Goal: Information Seeking & Learning: Learn about a topic

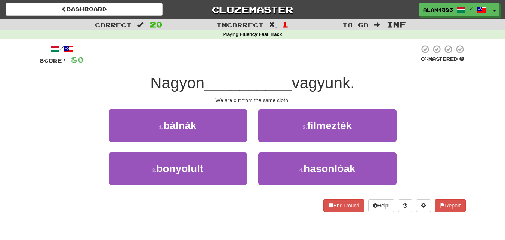
click at [115, 7] on link "Dashboard" at bounding box center [84, 9] width 157 height 13
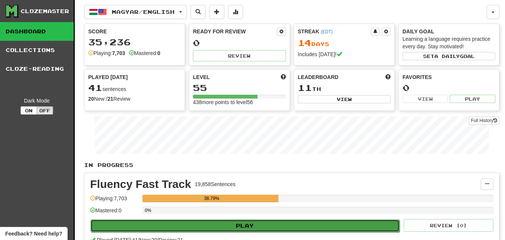
click at [167, 227] on button "Play" at bounding box center [245, 225] width 309 height 13
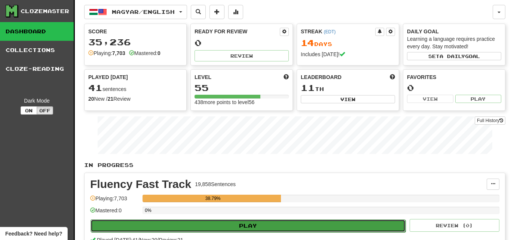
select select "********"
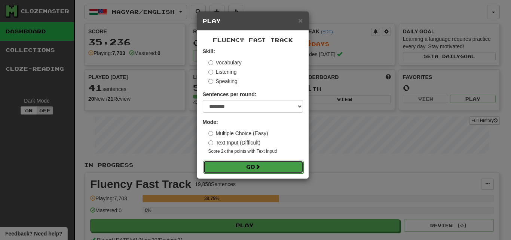
click at [239, 165] on button "Go" at bounding box center [253, 166] width 100 height 13
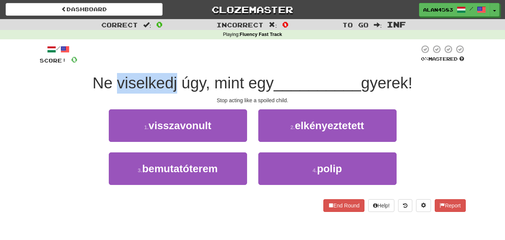
drag, startPoint x: 173, startPoint y: 82, endPoint x: 114, endPoint y: 84, distance: 59.1
click at [114, 84] on span "Ne viselkedj úgy, mint egy" at bounding box center [182, 83] width 181 height 18
click at [109, 92] on div at bounding box center [109, 92] width 0 height 0
click at [67, 103] on div "Stop acting like a spoiled child." at bounding box center [253, 99] width 426 height 7
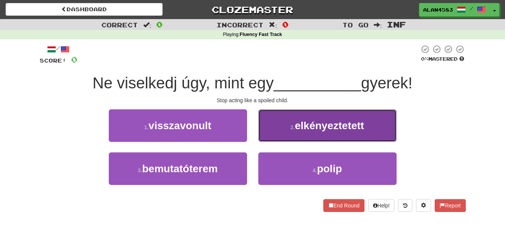
click at [280, 137] on button "2 . elkényeztetett" at bounding box center [327, 125] width 138 height 33
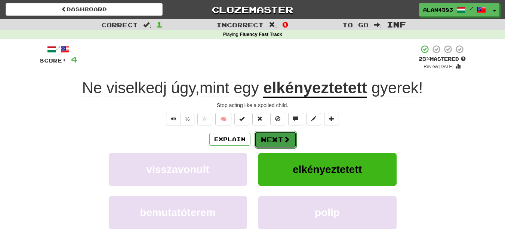
click at [279, 139] on button "Next" at bounding box center [276, 139] width 42 height 17
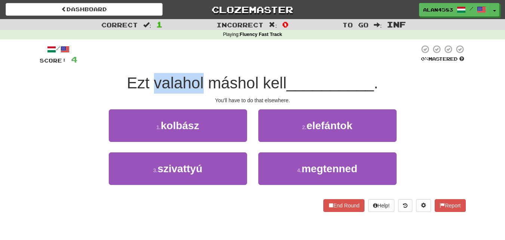
drag, startPoint x: 153, startPoint y: 80, endPoint x: 201, endPoint y: 78, distance: 47.9
click at [201, 78] on span "Ezt valahol máshol kell" at bounding box center [207, 83] width 160 height 18
click at [196, 64] on div at bounding box center [196, 64] width 0 height 0
click at [222, 58] on div at bounding box center [248, 55] width 342 height 21
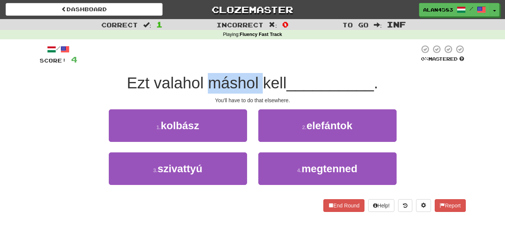
drag, startPoint x: 207, startPoint y: 81, endPoint x: 259, endPoint y: 79, distance: 51.7
click at [259, 79] on span "Ezt valahol máshol kell" at bounding box center [207, 83] width 160 height 18
click at [254, 64] on div at bounding box center [254, 64] width 0 height 0
click at [287, 58] on div at bounding box center [248, 55] width 342 height 21
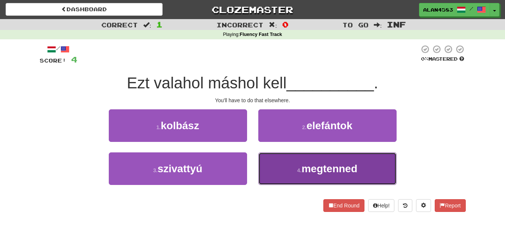
click at [293, 166] on button "4 . megtenned" at bounding box center [327, 168] width 138 height 33
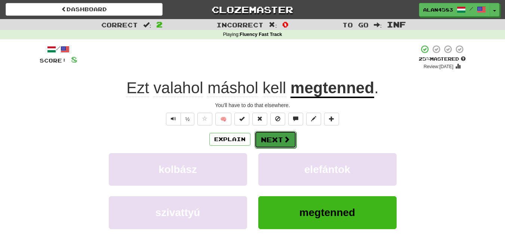
click at [270, 138] on button "Next" at bounding box center [276, 139] width 42 height 17
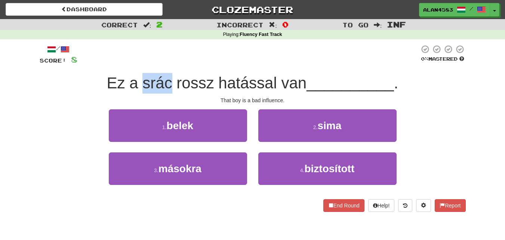
drag, startPoint x: 169, startPoint y: 83, endPoint x: 143, endPoint y: 82, distance: 26.2
click at [143, 82] on span "Ez a srác rossz hatással van" at bounding box center [207, 83] width 200 height 18
click at [138, 64] on div at bounding box center [138, 64] width 0 height 0
click at [191, 58] on div at bounding box center [248, 55] width 342 height 21
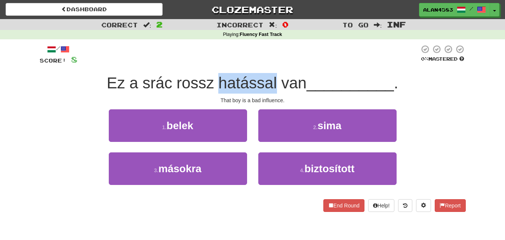
drag, startPoint x: 217, startPoint y: 80, endPoint x: 275, endPoint y: 79, distance: 58.3
click at [275, 79] on span "Ez a srác rossz hatással van" at bounding box center [207, 83] width 200 height 18
click at [270, 64] on div at bounding box center [270, 64] width 0 height 0
click at [297, 61] on div at bounding box center [248, 55] width 342 height 21
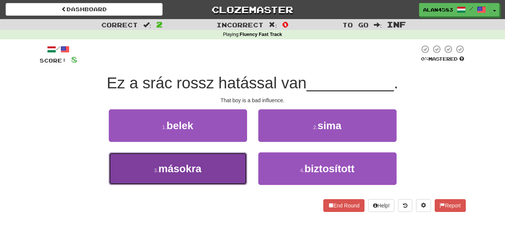
click at [142, 174] on button "3 . másokra" at bounding box center [178, 168] width 138 height 33
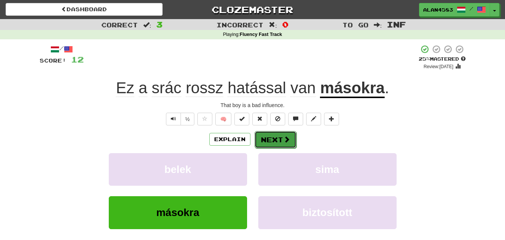
click at [270, 138] on button "Next" at bounding box center [276, 139] width 42 height 17
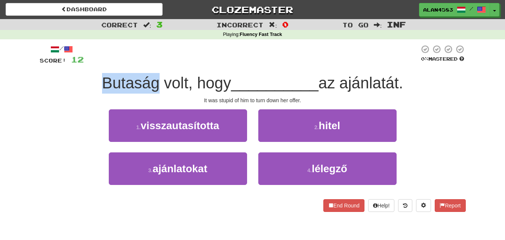
drag, startPoint x: 154, startPoint y: 86, endPoint x: 98, endPoint y: 84, distance: 56.1
click at [102, 84] on span "Butaság volt, hogy" at bounding box center [166, 83] width 129 height 18
click at [93, 92] on div at bounding box center [93, 92] width 0 height 0
click at [60, 88] on div "Butaság volt, hogy __________ az ajánlatát." at bounding box center [253, 83] width 426 height 21
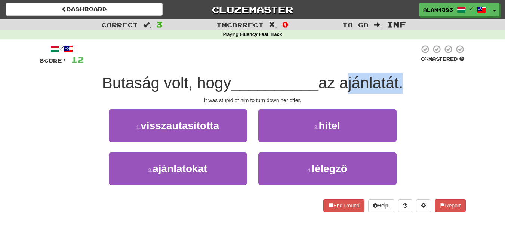
drag, startPoint x: 344, startPoint y: 83, endPoint x: 403, endPoint y: 81, distance: 58.4
click at [403, 81] on span "az ajánlatát." at bounding box center [361, 83] width 85 height 18
click at [398, 64] on div at bounding box center [398, 64] width 0 height 0
click at [420, 71] on div "/ Score: 12 0 % Mastered Butaság volt, hogy __________ az ajánlatát. It was stu…" at bounding box center [253, 128] width 426 height 167
drag, startPoint x: 344, startPoint y: 82, endPoint x: 402, endPoint y: 79, distance: 57.7
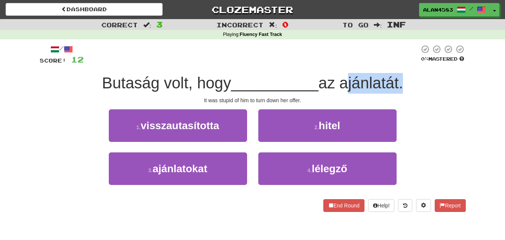
click at [402, 79] on span "az ajánlatát." at bounding box center [361, 83] width 85 height 18
click at [397, 64] on div at bounding box center [397, 64] width 0 height 0
click at [283, 70] on div "/ Score: 12 0 % Mastered Butaság volt, hogy __________ az ajánlatát. It was stu…" at bounding box center [253, 128] width 426 height 167
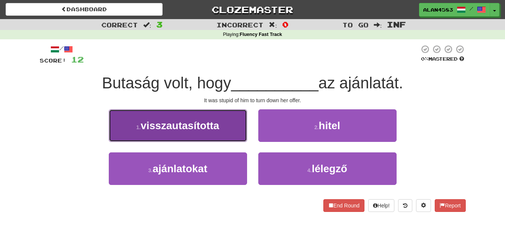
click at [178, 128] on span "visszautasította" at bounding box center [180, 126] width 79 height 12
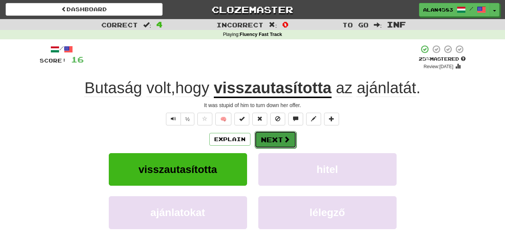
click at [267, 138] on button "Next" at bounding box center [276, 139] width 42 height 17
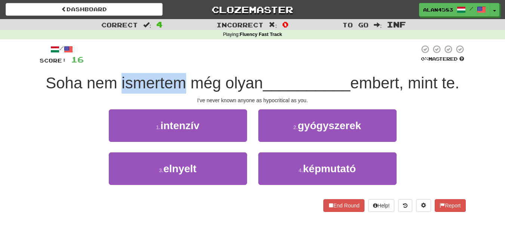
drag, startPoint x: 181, startPoint y: 83, endPoint x: 116, endPoint y: 81, distance: 64.4
click at [116, 81] on span "Soha nem ismertem még olyan" at bounding box center [154, 83] width 217 height 18
click at [111, 64] on div at bounding box center [111, 64] width 0 height 0
click at [197, 65] on div "/ Score: 16 0 % Mastered Soha nem ismertem még olyan __________ embert, mint te…" at bounding box center [253, 128] width 426 height 167
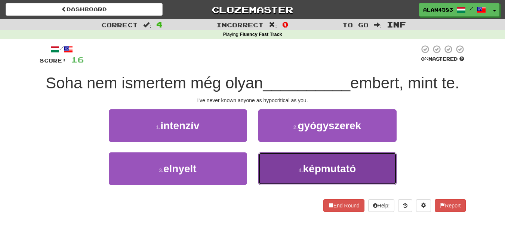
click at [286, 160] on button "4 . képmutató" at bounding box center [327, 168] width 138 height 33
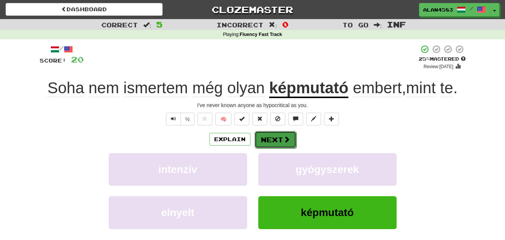
click at [279, 142] on button "Next" at bounding box center [276, 139] width 42 height 17
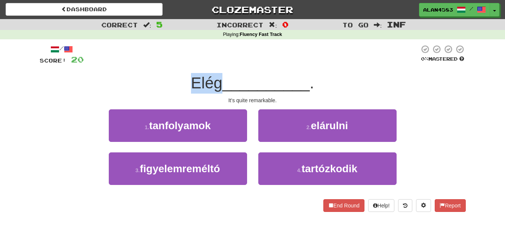
drag, startPoint x: 221, startPoint y: 85, endPoint x: 188, endPoint y: 83, distance: 32.2
click at [188, 83] on div "Elég __________ ." at bounding box center [253, 83] width 426 height 21
click at [184, 92] on div at bounding box center [184, 92] width 0 height 0
click at [174, 65] on div at bounding box center [252, 55] width 336 height 21
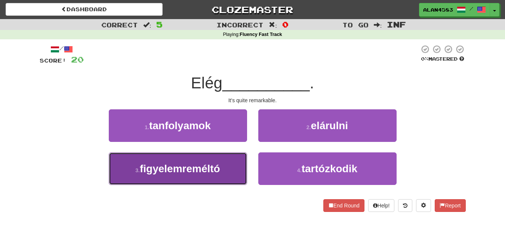
click at [159, 174] on span "figyelemreméltó" at bounding box center [180, 169] width 80 height 12
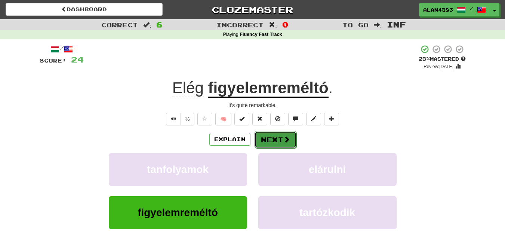
click at [265, 141] on button "Next" at bounding box center [276, 139] width 42 height 17
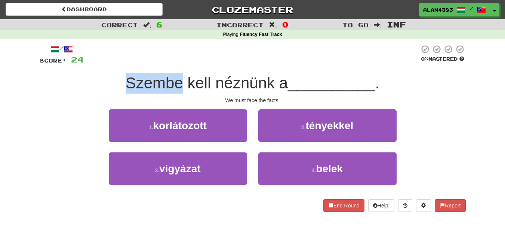
drag, startPoint x: 180, startPoint y: 86, endPoint x: 116, endPoint y: 85, distance: 64.0
click at [116, 85] on div "Szembe kell néznünk a __________ ." at bounding box center [253, 83] width 426 height 21
click at [111, 92] on div at bounding box center [111, 92] width 0 height 0
click at [64, 91] on div "Szembe kell néznünk a __________ ." at bounding box center [253, 83] width 426 height 21
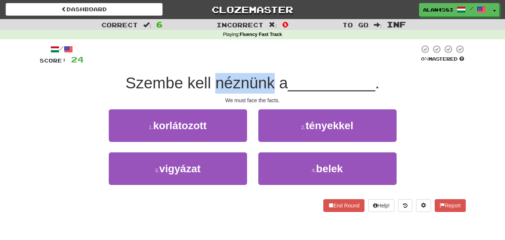
drag, startPoint x: 214, startPoint y: 82, endPoint x: 270, endPoint y: 79, distance: 56.6
click at [270, 79] on span "Szembe kell néznünk a" at bounding box center [207, 83] width 162 height 18
click at [266, 64] on div at bounding box center [266, 64] width 0 height 0
click at [281, 61] on div at bounding box center [252, 55] width 336 height 21
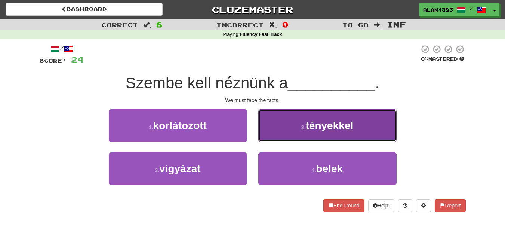
click at [322, 120] on span "tényekkel" at bounding box center [330, 126] width 48 height 12
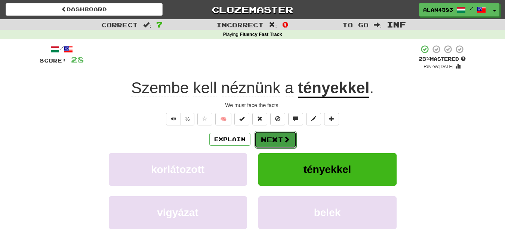
click at [263, 137] on button "Next" at bounding box center [276, 139] width 42 height 17
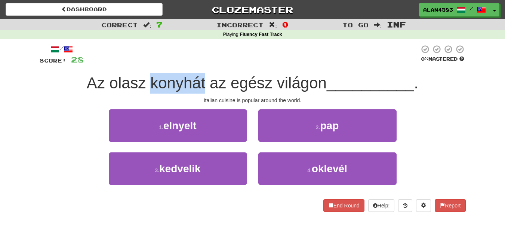
drag, startPoint x: 148, startPoint y: 80, endPoint x: 202, endPoint y: 77, distance: 53.9
click at [202, 77] on span "Az olasz konyhát az egész világon" at bounding box center [207, 83] width 240 height 18
click at [197, 64] on div at bounding box center [197, 64] width 0 height 0
click at [227, 55] on div at bounding box center [252, 55] width 336 height 21
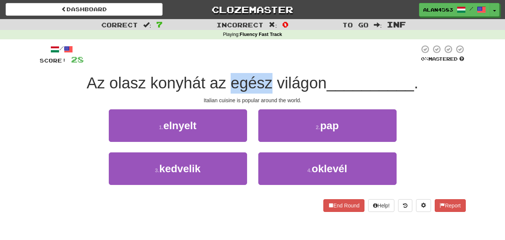
drag, startPoint x: 229, startPoint y: 82, endPoint x: 268, endPoint y: 76, distance: 39.4
click at [268, 76] on span "Az olasz konyhát az egész világon" at bounding box center [207, 83] width 240 height 18
click at [263, 64] on div at bounding box center [263, 64] width 0 height 0
click at [281, 58] on div at bounding box center [252, 55] width 336 height 21
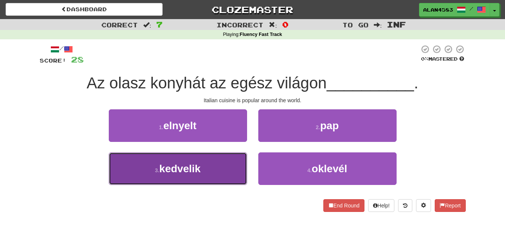
click at [155, 169] on small "3 ." at bounding box center [157, 170] width 4 height 6
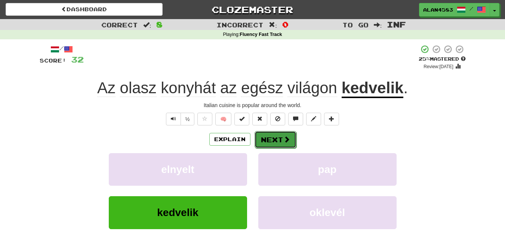
click at [270, 142] on button "Next" at bounding box center [276, 139] width 42 height 17
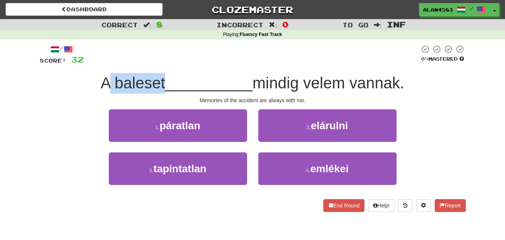
drag, startPoint x: 161, startPoint y: 82, endPoint x: 107, endPoint y: 82, distance: 53.5
click at [107, 82] on span "A baleset" at bounding box center [133, 83] width 65 height 18
click at [102, 64] on div at bounding box center [102, 64] width 0 height 0
click at [157, 55] on div at bounding box center [252, 55] width 336 height 21
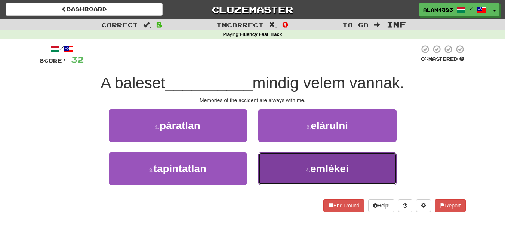
click at [301, 168] on button "4 . emlékei" at bounding box center [327, 168] width 138 height 33
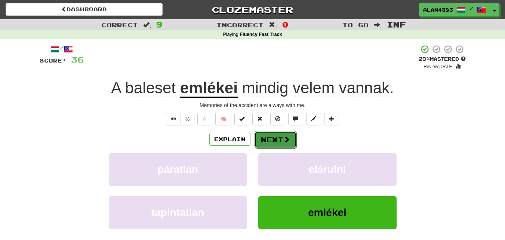
click at [272, 137] on button "Next" at bounding box center [276, 139] width 42 height 17
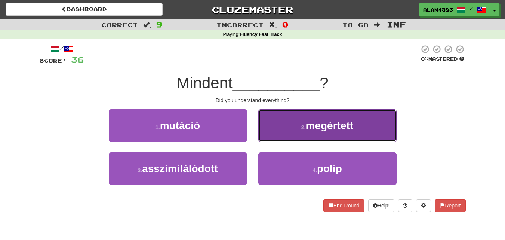
click at [314, 128] on span "megértett" at bounding box center [330, 126] width 48 height 12
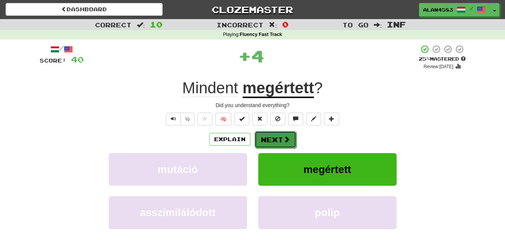
click at [271, 142] on button "Next" at bounding box center [276, 139] width 42 height 17
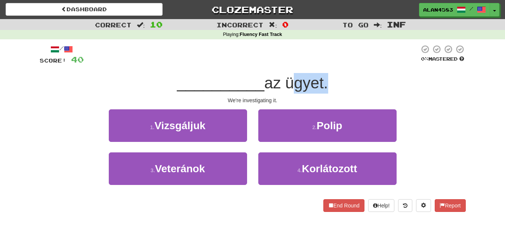
drag, startPoint x: 288, startPoint y: 81, endPoint x: 325, endPoint y: 79, distance: 37.1
click at [325, 79] on span "az ügyet." at bounding box center [296, 83] width 64 height 18
click at [320, 64] on div at bounding box center [320, 64] width 0 height 0
click at [334, 63] on div at bounding box center [252, 55] width 336 height 21
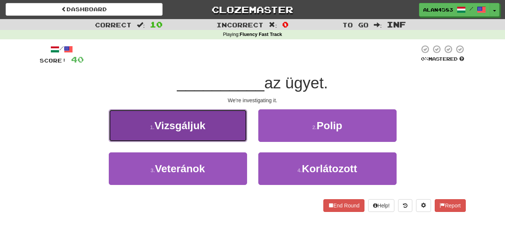
click at [144, 126] on button "1 . Vizsgáljuk" at bounding box center [178, 125] width 138 height 33
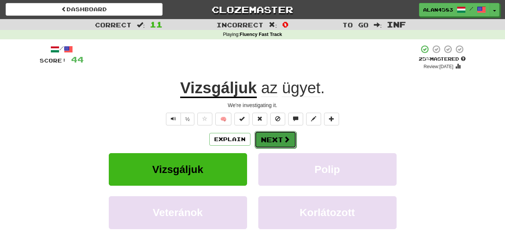
click at [272, 140] on button "Next" at bounding box center [276, 139] width 42 height 17
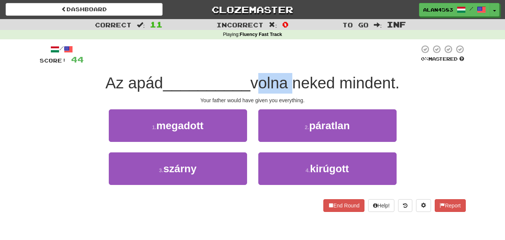
drag, startPoint x: 292, startPoint y: 84, endPoint x: 257, endPoint y: 84, distance: 35.2
click at [257, 84] on span "volna neked mindent." at bounding box center [325, 83] width 149 height 18
click at [252, 92] on div at bounding box center [252, 92] width 0 height 0
click at [188, 70] on div "/ Score: 44 0 % Mastered Az apád __________ volna neked mindent. Your father wo…" at bounding box center [253, 128] width 426 height 167
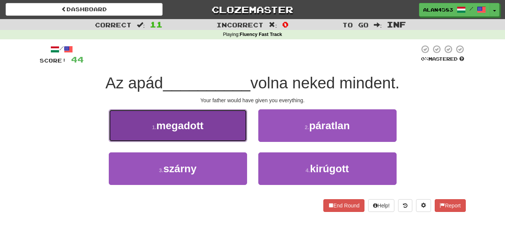
click at [167, 124] on span "megadott" at bounding box center [179, 126] width 47 height 12
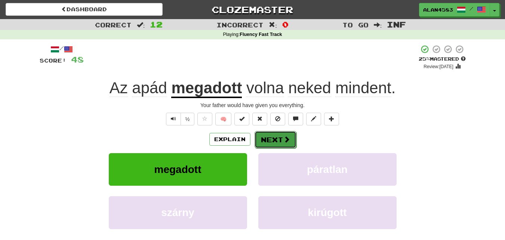
click at [282, 139] on button "Next" at bounding box center [276, 139] width 42 height 17
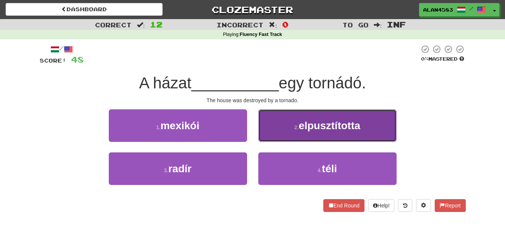
click at [297, 123] on button "2 . elpusztította" at bounding box center [327, 125] width 138 height 33
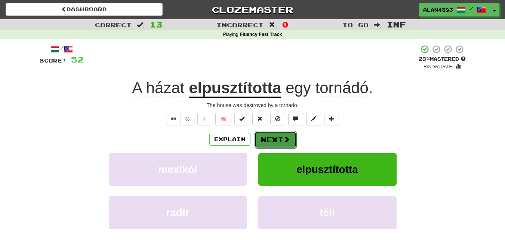
click at [276, 140] on button "Next" at bounding box center [276, 139] width 42 height 17
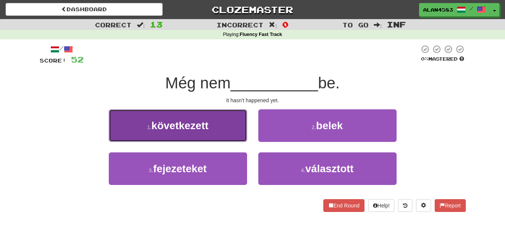
click at [136, 113] on button "1 . következett" at bounding box center [178, 125] width 138 height 33
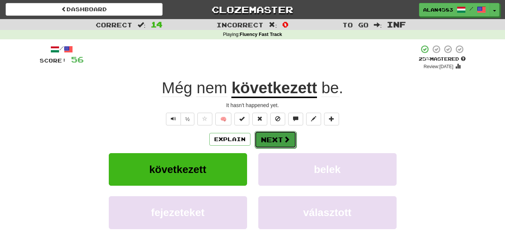
click at [265, 137] on button "Next" at bounding box center [276, 139] width 42 height 17
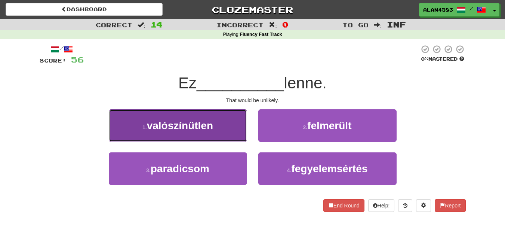
click at [174, 123] on span "valószínűtlen" at bounding box center [180, 126] width 66 height 12
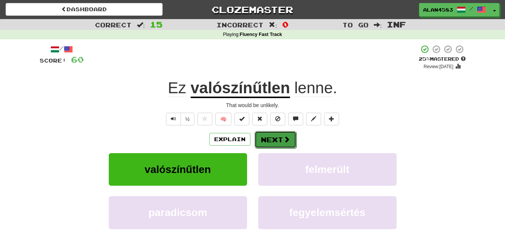
click at [270, 140] on button "Next" at bounding box center [276, 139] width 42 height 17
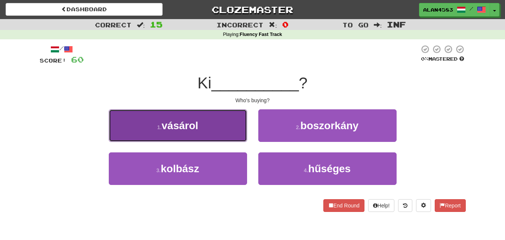
click at [132, 123] on button "1 . vásárol" at bounding box center [178, 125] width 138 height 33
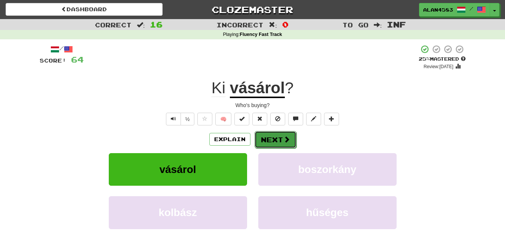
click at [269, 139] on button "Next" at bounding box center [276, 139] width 42 height 17
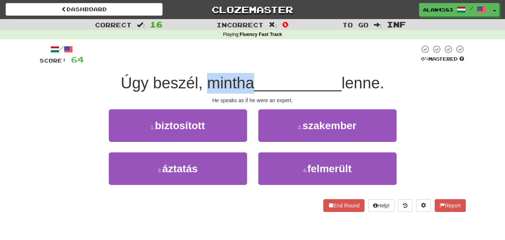
drag, startPoint x: 205, startPoint y: 84, endPoint x: 248, endPoint y: 82, distance: 43.4
click at [248, 82] on span "Úgy beszél, mintha" at bounding box center [188, 83] width 134 height 18
click at [243, 64] on div at bounding box center [243, 64] width 0 height 0
click at [262, 60] on div at bounding box center [252, 55] width 336 height 21
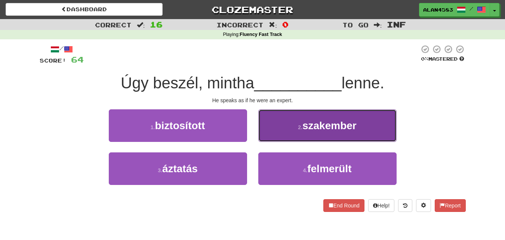
click at [303, 115] on button "2 . szakember" at bounding box center [327, 125] width 138 height 33
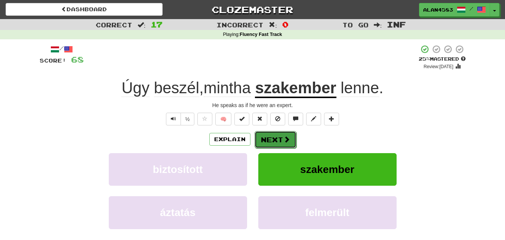
click at [279, 136] on button "Next" at bounding box center [276, 139] width 42 height 17
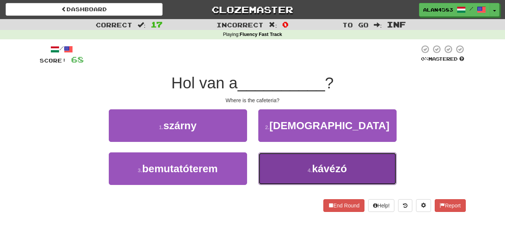
click at [280, 164] on button "4 . kávézó" at bounding box center [327, 168] width 138 height 33
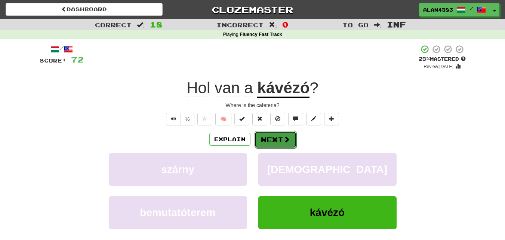
click at [275, 141] on button "Next" at bounding box center [276, 139] width 42 height 17
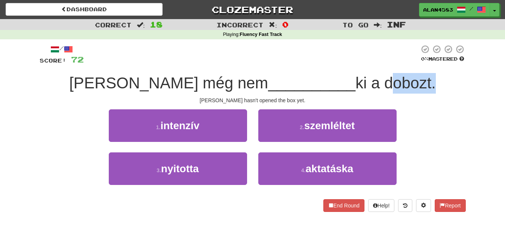
drag, startPoint x: 387, startPoint y: 77, endPoint x: 339, endPoint y: 78, distance: 48.3
click at [356, 78] on span "ki a dobozt." at bounding box center [396, 83] width 80 height 18
click at [334, 64] on div at bounding box center [334, 64] width 0 height 0
click at [279, 70] on div "/ Score: 72 0 % Mastered Tom még nem __________ ki a dobozt. Tom hasn't opened …" at bounding box center [253, 128] width 426 height 167
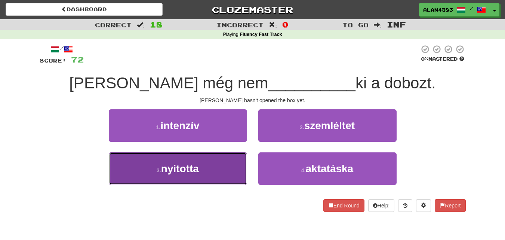
click at [157, 176] on button "3 . nyitotta" at bounding box center [178, 168] width 138 height 33
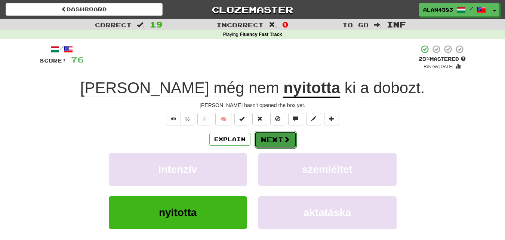
click at [266, 143] on button "Next" at bounding box center [276, 139] width 42 height 17
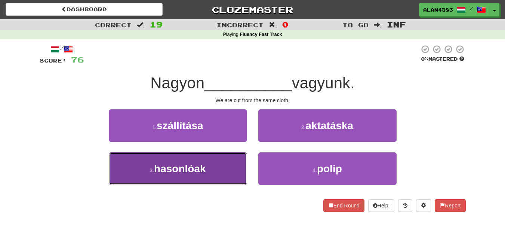
click at [161, 166] on span "hasonlóak" at bounding box center [180, 169] width 52 height 12
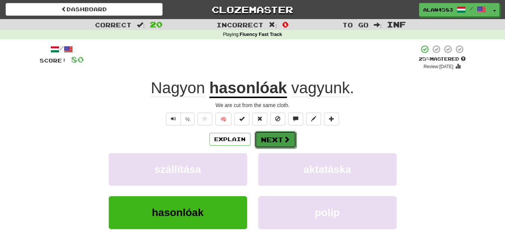
click at [267, 142] on button "Next" at bounding box center [276, 139] width 42 height 17
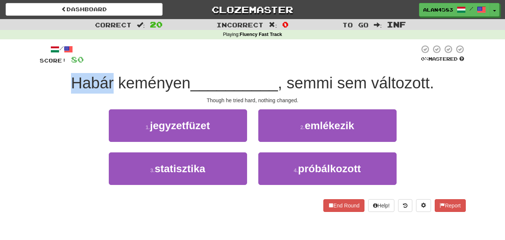
drag, startPoint x: 111, startPoint y: 78, endPoint x: 50, endPoint y: 70, distance: 61.8
click at [50, 70] on div "/ Score: 80 0 % Mastered Habár keményen __________ , semmi sem változott. Thoug…" at bounding box center [253, 128] width 426 height 167
click at [45, 64] on div at bounding box center [45, 64] width 0 height 0
click at [188, 53] on div at bounding box center [252, 55] width 336 height 21
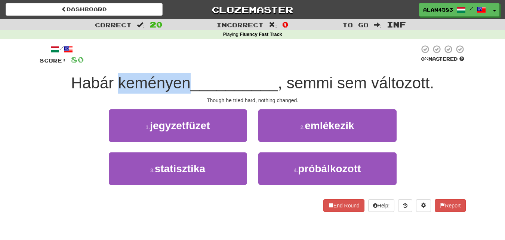
drag, startPoint x: 185, startPoint y: 79, endPoint x: 114, endPoint y: 76, distance: 71.1
click at [114, 76] on span "Habár keményen" at bounding box center [131, 83] width 120 height 18
click at [109, 64] on div at bounding box center [109, 64] width 0 height 0
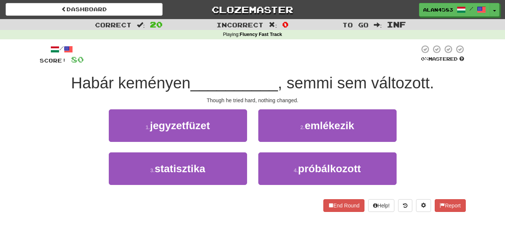
click at [87, 58] on div at bounding box center [252, 55] width 336 height 21
drag, startPoint x: 375, startPoint y: 84, endPoint x: 432, endPoint y: 82, distance: 56.9
click at [432, 82] on span ", semmi sem változott." at bounding box center [356, 83] width 156 height 18
click at [427, 64] on div at bounding box center [427, 64] width 0 height 0
click at [451, 71] on div "/ Score: 80 0 % Mastered Habár keményen __________ , semmi sem változott. Thoug…" at bounding box center [253, 128] width 426 height 167
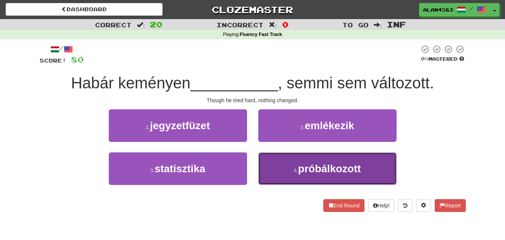
click at [323, 180] on button "4 . próbálkozott" at bounding box center [327, 168] width 138 height 33
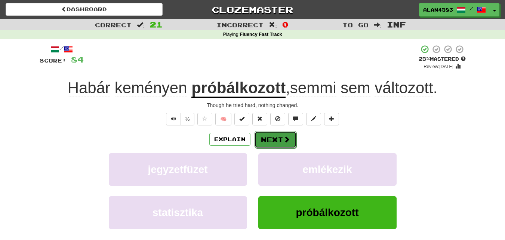
click at [279, 138] on button "Next" at bounding box center [276, 139] width 42 height 17
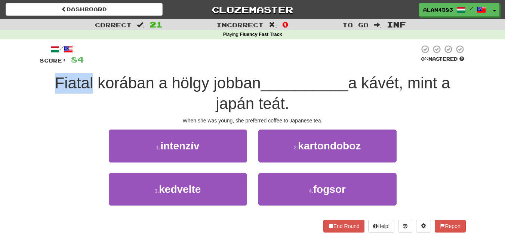
drag, startPoint x: 90, startPoint y: 78, endPoint x: 40, endPoint y: 73, distance: 50.0
click at [40, 73] on div "/ Score: 84 0 % Mastered Fiatal korában a hölgy jobban __________ a kávét, mint…" at bounding box center [253, 138] width 426 height 187
click at [35, 64] on div at bounding box center [35, 64] width 0 height 0
click at [29, 73] on div "Correct : 21 Incorrect : 0 To go : Inf Playing : Fluency Fast Track / Score: 84…" at bounding box center [252, 131] width 505 height 224
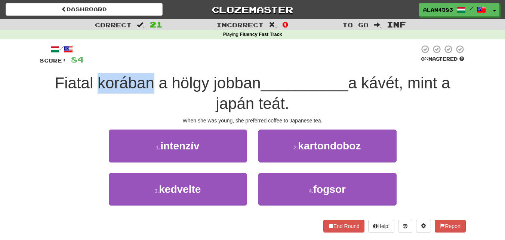
drag, startPoint x: 93, startPoint y: 78, endPoint x: 146, endPoint y: 76, distance: 52.8
click at [146, 76] on span "Fiatal korában a hölgy jobban" at bounding box center [158, 83] width 206 height 18
click at [141, 64] on div at bounding box center [141, 64] width 0 height 0
click at [159, 57] on div at bounding box center [252, 55] width 336 height 21
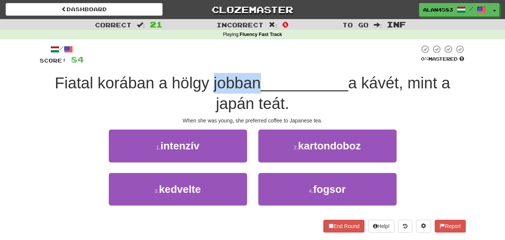
drag, startPoint x: 208, startPoint y: 82, endPoint x: 255, endPoint y: 82, distance: 47.1
click at [255, 82] on span "Fiatal korában a hölgy jobban" at bounding box center [158, 83] width 206 height 18
click at [251, 64] on div at bounding box center [251, 64] width 0 height 0
click at [278, 56] on div at bounding box center [252, 55] width 336 height 21
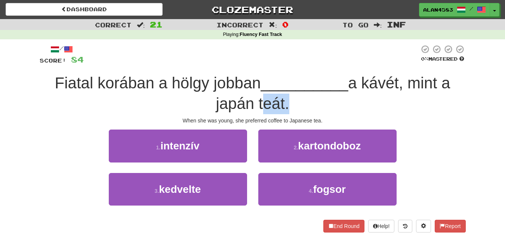
drag, startPoint x: 257, startPoint y: 102, endPoint x: 286, endPoint y: 99, distance: 29.0
click at [286, 99] on span "a kávét, mint a japán teát." at bounding box center [333, 93] width 234 height 38
click at [281, 84] on div at bounding box center [281, 84] width 0 height 0
click at [312, 72] on div "/ Score: 84 0 % Mastered Fiatal korában a hölgy jobban __________ a kávét, mint…" at bounding box center [253, 138] width 426 height 187
drag, startPoint x: 87, startPoint y: 80, endPoint x: 44, endPoint y: 81, distance: 43.0
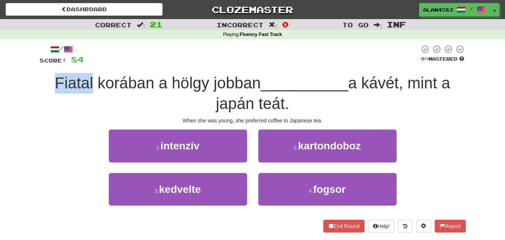
click at [44, 81] on div "Fiatal korában a hölgy jobban __________ a kávét, mint a japán teát." at bounding box center [253, 93] width 426 height 41
click at [39, 64] on div at bounding box center [39, 64] width 0 height 0
click at [32, 87] on div "Correct : 21 Incorrect : 0 To go : Inf Playing : Fluency Fast Track / Score: 84…" at bounding box center [252, 131] width 505 height 224
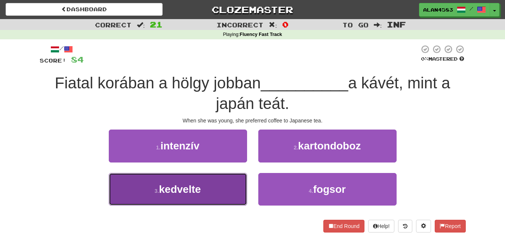
click at [141, 186] on button "3 . kedvelte" at bounding box center [178, 189] width 138 height 33
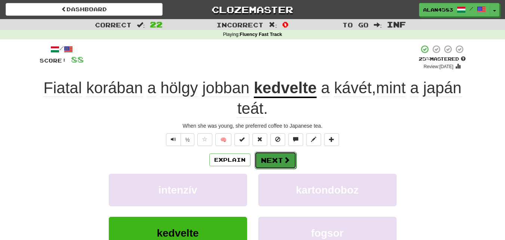
click at [267, 164] on button "Next" at bounding box center [276, 159] width 42 height 17
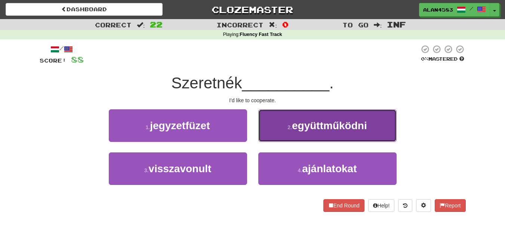
click at [309, 132] on button "2 . együttműködni" at bounding box center [327, 125] width 138 height 33
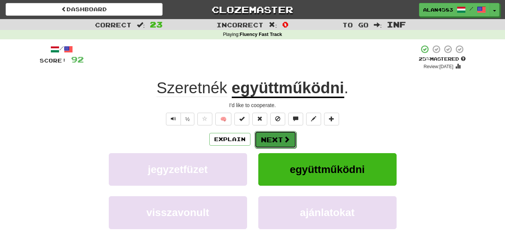
click at [283, 138] on span at bounding box center [286, 139] width 7 height 7
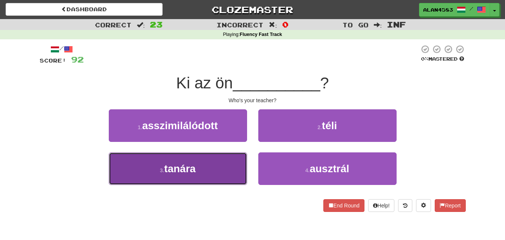
click at [152, 172] on button "3 . tanára" at bounding box center [178, 168] width 138 height 33
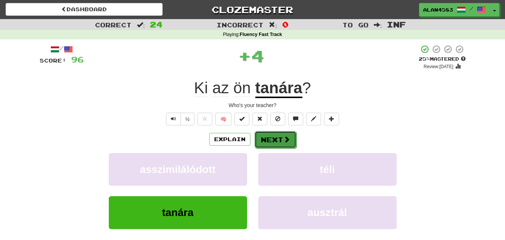
click at [274, 142] on button "Next" at bounding box center [276, 139] width 42 height 17
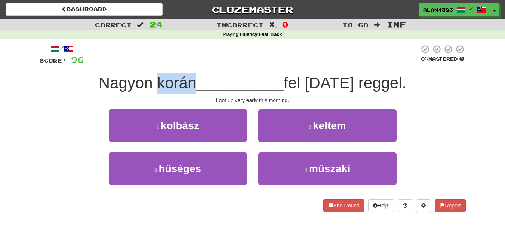
drag, startPoint x: 207, startPoint y: 82, endPoint x: 169, endPoint y: 82, distance: 38.1
click at [169, 82] on span "Nagyon korán" at bounding box center [148, 83] width 98 height 18
click at [164, 64] on div at bounding box center [164, 64] width 0 height 0
click at [211, 58] on div at bounding box center [252, 55] width 336 height 21
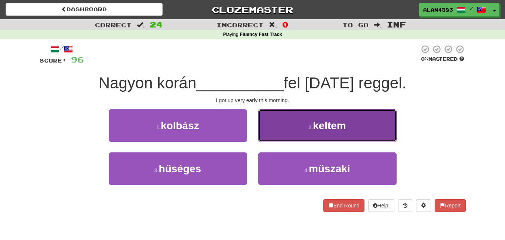
click at [332, 123] on span "keltem" at bounding box center [329, 126] width 33 height 12
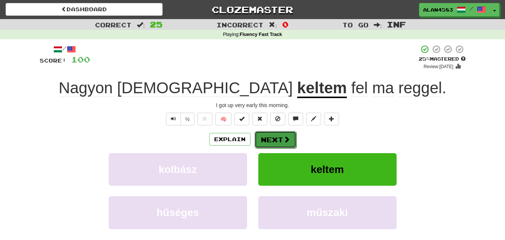
click at [281, 139] on button "Next" at bounding box center [276, 139] width 42 height 17
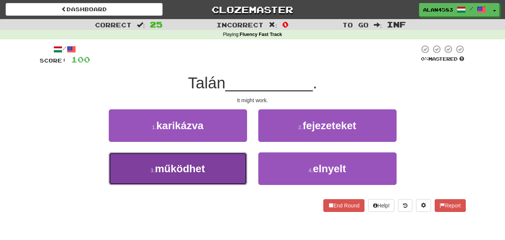
click at [191, 166] on span "működhet" at bounding box center [180, 169] width 50 height 12
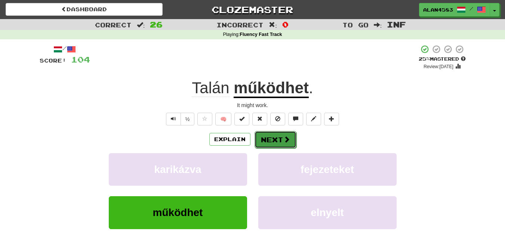
click at [279, 137] on button "Next" at bounding box center [276, 139] width 42 height 17
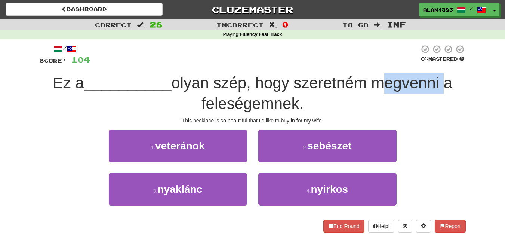
drag, startPoint x: 377, startPoint y: 83, endPoint x: 444, endPoint y: 81, distance: 67.4
click at [444, 81] on span "olyan szép, hogy szeretném megvenni a feleségemnek." at bounding box center [311, 93] width 281 height 38
click at [439, 64] on div at bounding box center [439, 64] width 0 height 0
click at [321, 61] on div at bounding box center [254, 55] width 329 height 21
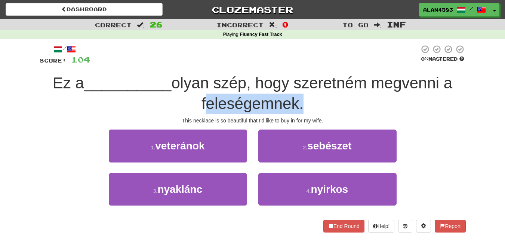
drag, startPoint x: 300, startPoint y: 101, endPoint x: 201, endPoint y: 100, distance: 98.7
click at [201, 100] on div "Ez a __________ olyan szép, hogy szeretném megvenni a feleségemnek." at bounding box center [253, 93] width 426 height 41
click at [196, 84] on div at bounding box center [196, 84] width 0 height 0
click at [162, 100] on div "Ez a __________ olyan szép, hogy szeretném megvenni a feleségemnek." at bounding box center [253, 93] width 426 height 41
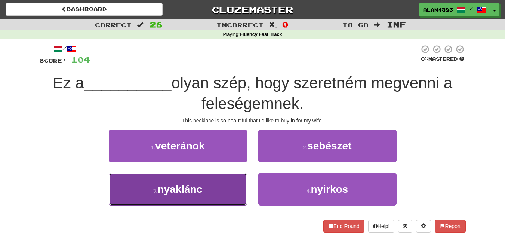
click at [172, 192] on span "nyaklánc" at bounding box center [179, 189] width 45 height 12
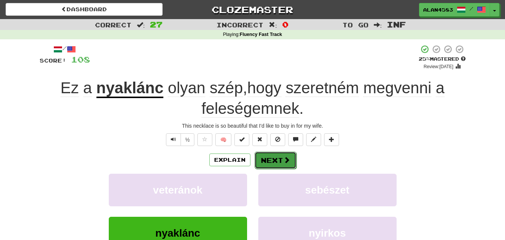
click at [269, 164] on button "Next" at bounding box center [276, 159] width 42 height 17
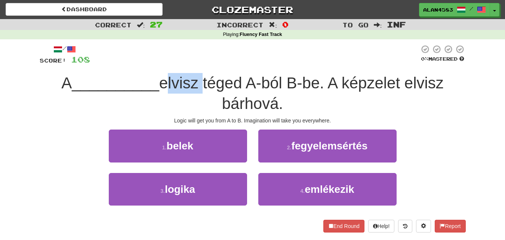
drag, startPoint x: 203, startPoint y: 83, endPoint x: 163, endPoint y: 82, distance: 39.3
click at [163, 82] on span "elvisz téged A-ból B-be. A képzelet elvisz bárhová." at bounding box center [301, 93] width 285 height 38
click at [159, 64] on div at bounding box center [159, 64] width 0 height 0
click at [108, 98] on div "A __________ elvisz téged A-ból B-be. A képzelet elvisz bárhová." at bounding box center [253, 93] width 426 height 41
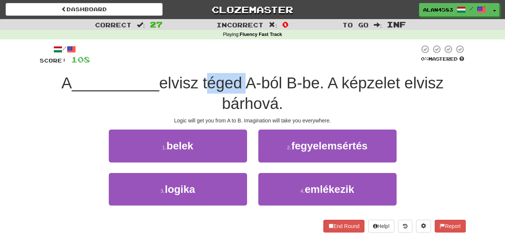
drag, startPoint x: 205, startPoint y: 82, endPoint x: 245, endPoint y: 79, distance: 39.4
click at [245, 79] on span "elvisz téged A-ból B-be. A képzelet elvisz bárhová." at bounding box center [301, 93] width 285 height 38
click at [240, 64] on div at bounding box center [240, 64] width 0 height 0
click at [259, 55] on div at bounding box center [254, 55] width 329 height 21
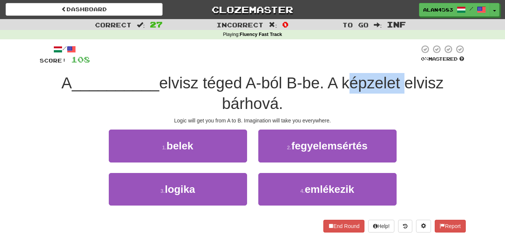
drag, startPoint x: 347, startPoint y: 79, endPoint x: 405, endPoint y: 79, distance: 57.6
click at [405, 79] on span "elvisz téged A-ból B-be. A képzelet elvisz bárhová." at bounding box center [301, 93] width 285 height 38
click at [400, 64] on div at bounding box center [400, 64] width 0 height 0
click at [361, 49] on div at bounding box center [254, 55] width 329 height 21
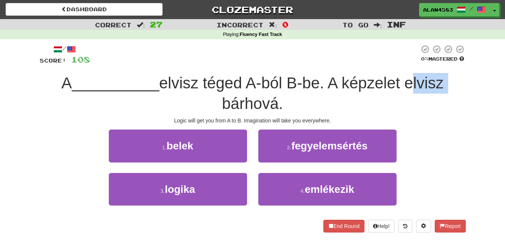
drag, startPoint x: 409, startPoint y: 84, endPoint x: 462, endPoint y: 82, distance: 53.1
click at [462, 82] on div "A __________ elvisz téged A-ból B-be. A képzelet elvisz bárhová." at bounding box center [253, 93] width 426 height 41
click at [457, 64] on div at bounding box center [457, 64] width 0 height 0
click at [346, 47] on div at bounding box center [254, 55] width 329 height 21
click at [276, 101] on span "elvisz téged A-ból B-be. A képzelet elvisz bárhová." at bounding box center [301, 93] width 285 height 38
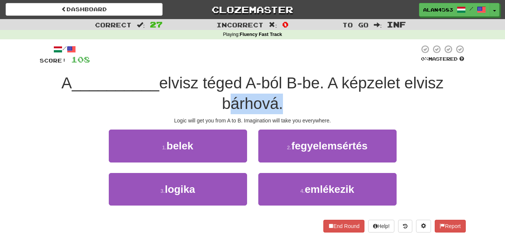
drag, startPoint x: 276, startPoint y: 101, endPoint x: 220, endPoint y: 101, distance: 56.8
click at [220, 101] on div "A __________ elvisz téged A-ból B-be. A képzelet elvisz bárhová." at bounding box center [253, 93] width 426 height 41
click at [215, 84] on div at bounding box center [215, 84] width 0 height 0
click at [168, 97] on div "A __________ elvisz téged A-ból B-be. A képzelet elvisz bárhová." at bounding box center [253, 93] width 426 height 41
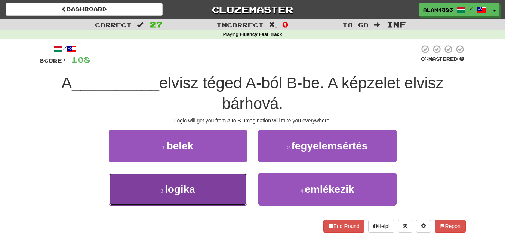
click at [176, 192] on span "logika" at bounding box center [180, 189] width 30 height 12
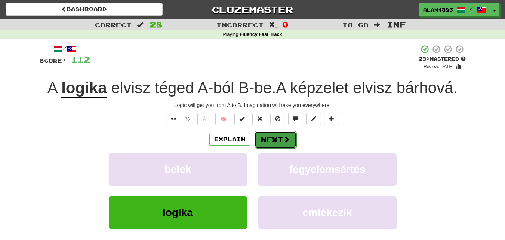
click at [268, 141] on button "Next" at bounding box center [276, 139] width 42 height 17
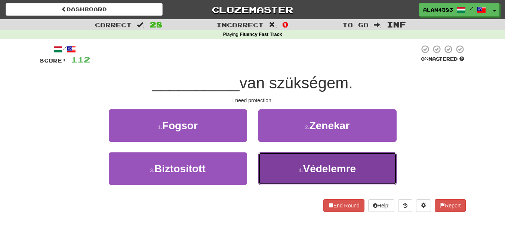
click at [337, 172] on span "Védelemre" at bounding box center [329, 169] width 53 height 12
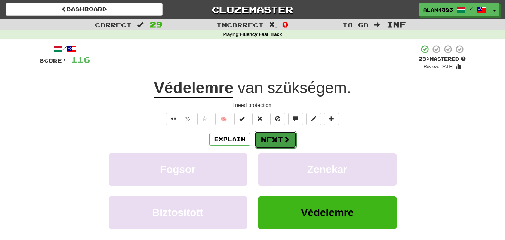
click at [277, 139] on button "Next" at bounding box center [276, 139] width 42 height 17
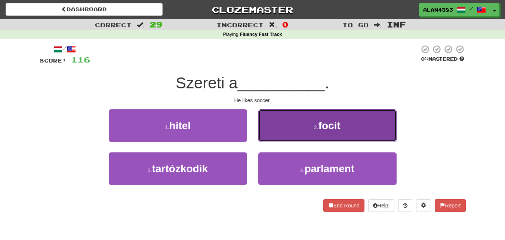
click at [282, 131] on button "2 . focit" at bounding box center [327, 125] width 138 height 33
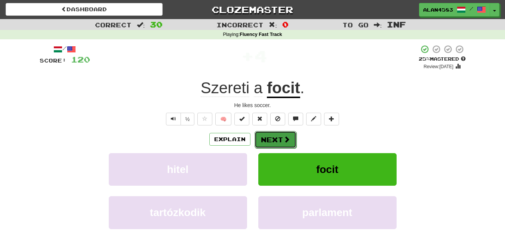
click at [280, 142] on button "Next" at bounding box center [276, 139] width 42 height 17
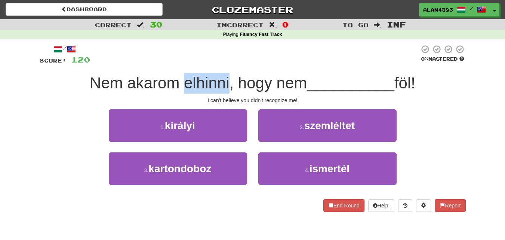
drag, startPoint x: 224, startPoint y: 78, endPoint x: 181, endPoint y: 78, distance: 43.0
click at [181, 78] on span "Nem akarom elhinni, hogy nem" at bounding box center [198, 83] width 217 height 18
click at [177, 64] on div at bounding box center [177, 64] width 0 height 0
click at [280, 66] on div "/ Score: 120 0 % Mastered Nem akarom elhinni, hogy nem __________ föl! I can't …" at bounding box center [253, 128] width 426 height 167
drag, startPoint x: 416, startPoint y: 83, endPoint x: 399, endPoint y: 83, distance: 16.5
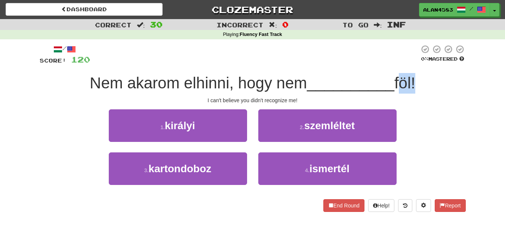
click at [399, 83] on span "föl!" at bounding box center [405, 83] width 21 height 18
click at [399, 92] on span "föl!" at bounding box center [405, 83] width 21 height 18
drag, startPoint x: 399, startPoint y: 86, endPoint x: 415, endPoint y: 85, distance: 16.5
click at [415, 85] on span "föl!" at bounding box center [405, 83] width 21 height 18
click at [411, 92] on div at bounding box center [411, 92] width 0 height 0
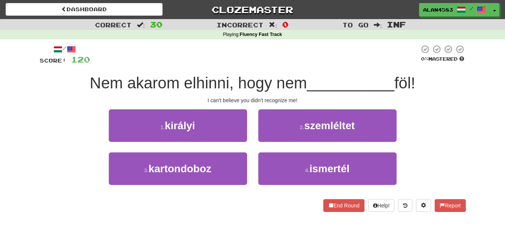
click at [363, 52] on div at bounding box center [254, 55] width 329 height 21
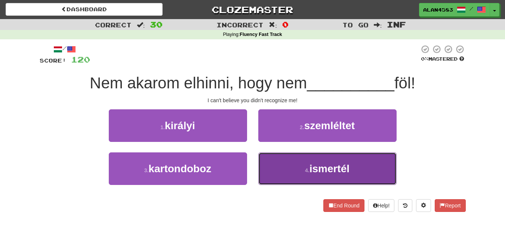
click at [343, 169] on span "ismertél" at bounding box center [330, 169] width 40 height 12
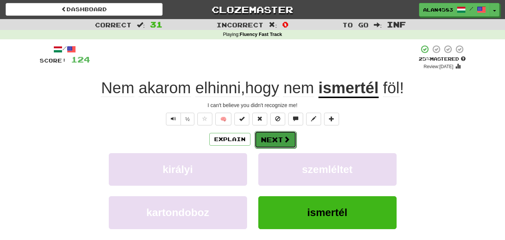
click at [281, 137] on button "Next" at bounding box center [276, 139] width 42 height 17
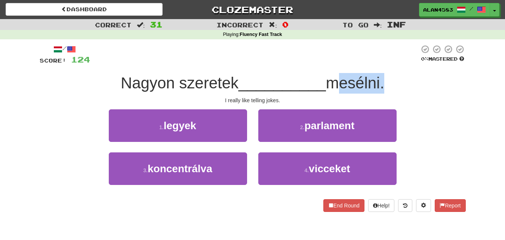
drag, startPoint x: 328, startPoint y: 79, endPoint x: 385, endPoint y: 81, distance: 56.5
click at [384, 81] on span "mesélni." at bounding box center [355, 83] width 58 height 18
click at [380, 64] on div at bounding box center [380, 64] width 0 height 0
click at [387, 56] on div at bounding box center [254, 55] width 329 height 21
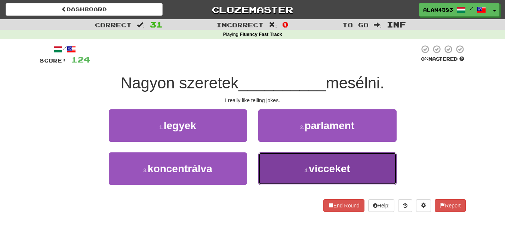
click at [323, 158] on button "4 . vicceket" at bounding box center [327, 168] width 138 height 33
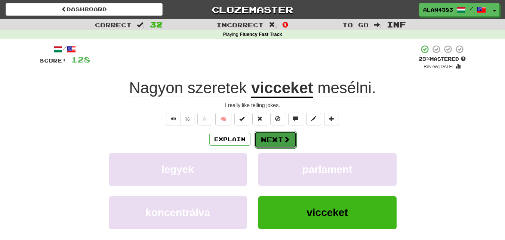
click at [278, 133] on button "Next" at bounding box center [276, 139] width 42 height 17
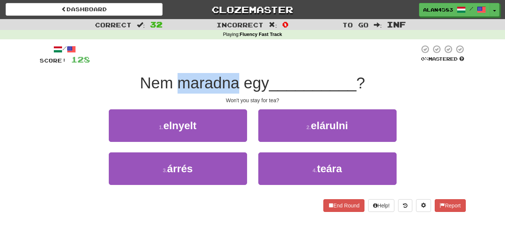
drag, startPoint x: 236, startPoint y: 86, endPoint x: 177, endPoint y: 84, distance: 59.5
click at [177, 84] on span "Nem maradna egy" at bounding box center [204, 83] width 129 height 18
click at [172, 92] on div at bounding box center [172, 92] width 0 height 0
click at [141, 98] on div "Won't you stay for tea?" at bounding box center [253, 99] width 426 height 7
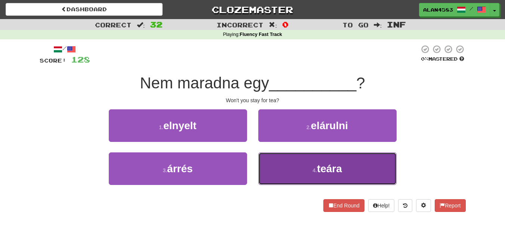
click at [312, 172] on button "4 . teára" at bounding box center [327, 168] width 138 height 33
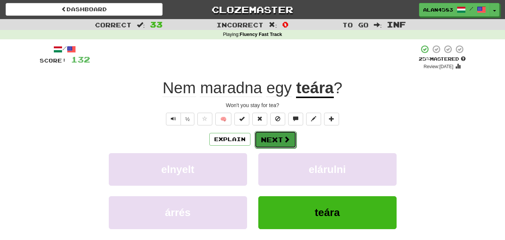
click at [283, 138] on span at bounding box center [286, 139] width 7 height 7
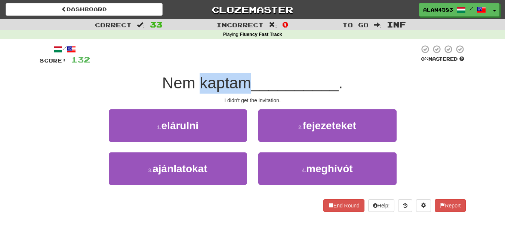
drag, startPoint x: 249, startPoint y: 85, endPoint x: 197, endPoint y: 83, distance: 52.0
click at [197, 83] on span "Nem kaptam" at bounding box center [206, 83] width 89 height 18
click at [192, 92] on div at bounding box center [192, 92] width 0 height 0
click at [156, 84] on div "Nem kaptam __________ ." at bounding box center [253, 83] width 426 height 21
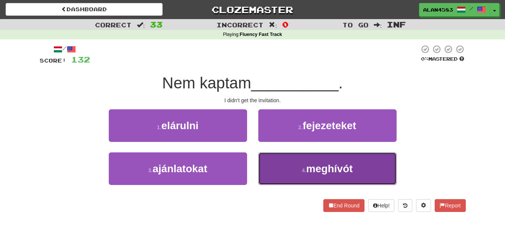
click at [322, 175] on button "4 . meghívót" at bounding box center [327, 168] width 138 height 33
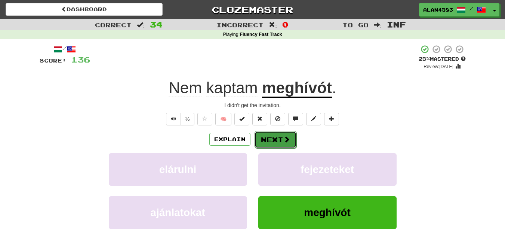
click at [279, 139] on button "Next" at bounding box center [276, 139] width 42 height 17
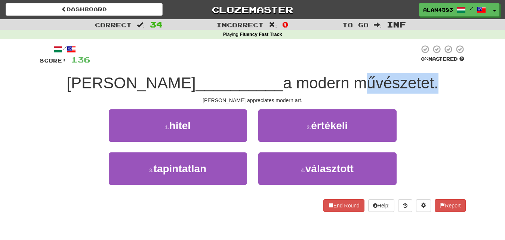
drag, startPoint x: 312, startPoint y: 83, endPoint x: 389, endPoint y: 78, distance: 76.8
click at [389, 78] on span "a modern művészetet." at bounding box center [361, 83] width 156 height 18
click at [384, 64] on div at bounding box center [384, 64] width 0 height 0
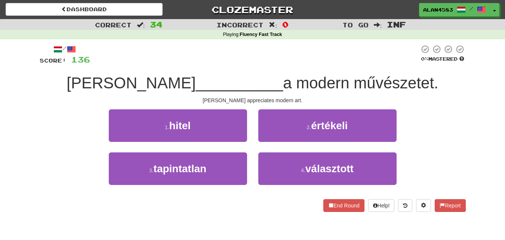
click at [393, 64] on div at bounding box center [254, 55] width 329 height 21
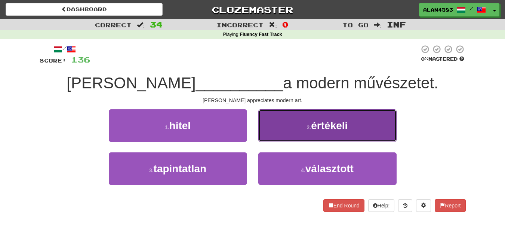
click at [345, 128] on span "értékeli" at bounding box center [329, 126] width 37 height 12
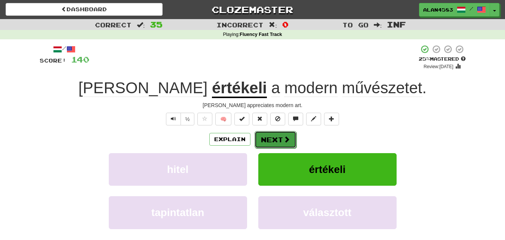
click at [279, 137] on button "Next" at bounding box center [276, 139] width 42 height 17
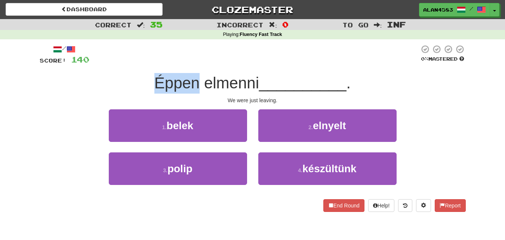
drag, startPoint x: 153, startPoint y: 86, endPoint x: 196, endPoint y: 83, distance: 42.3
click at [196, 83] on span "Éppen elmenni" at bounding box center [206, 83] width 105 height 18
click at [191, 92] on div at bounding box center [191, 92] width 0 height 0
click at [215, 69] on div "/ Score: 140 0 % Mastered Éppen elmenni __________ . We were just leaving. 1 . …" at bounding box center [253, 128] width 426 height 167
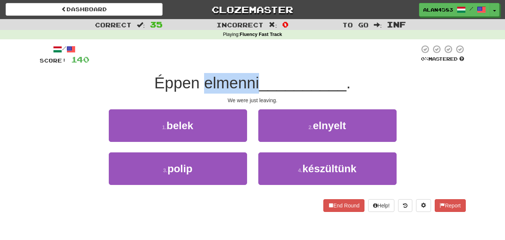
drag, startPoint x: 202, startPoint y: 81, endPoint x: 259, endPoint y: 78, distance: 56.6
click at [259, 78] on span "Éppen elmenni" at bounding box center [206, 83] width 105 height 18
click at [254, 64] on div at bounding box center [254, 64] width 0 height 0
click at [275, 58] on div at bounding box center [254, 55] width 330 height 21
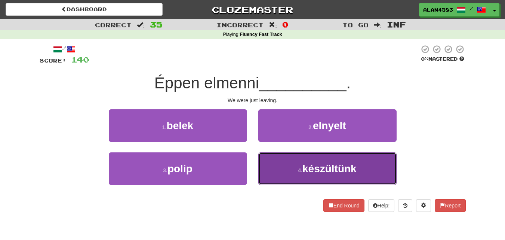
click at [311, 178] on button "4 . készültünk" at bounding box center [327, 168] width 138 height 33
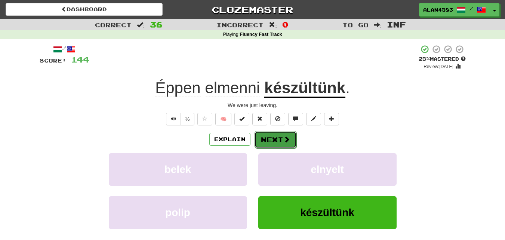
click at [284, 140] on span at bounding box center [286, 139] width 7 height 7
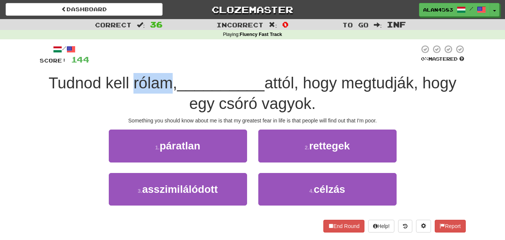
drag, startPoint x: 130, startPoint y: 81, endPoint x: 165, endPoint y: 79, distance: 35.2
click at [165, 79] on span "Tudnod kell rólam," at bounding box center [113, 83] width 129 height 18
click at [160, 64] on div at bounding box center [160, 64] width 0 height 0
click at [182, 65] on div at bounding box center [254, 55] width 330 height 21
drag, startPoint x: 298, startPoint y: 77, endPoint x: 272, endPoint y: 76, distance: 25.8
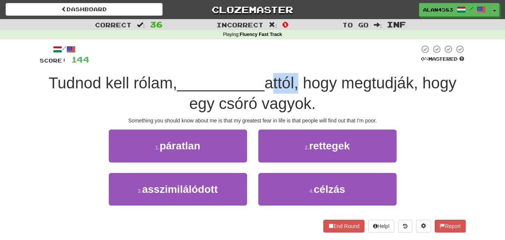
click at [272, 76] on span "attól, hogy megtudják, hogy egy csóró vagyok." at bounding box center [322, 93] width 267 height 38
click at [267, 64] on div at bounding box center [267, 64] width 0 height 0
click at [198, 107] on span "attól, hogy megtudják, hogy egy csóró vagyok." at bounding box center [322, 93] width 267 height 38
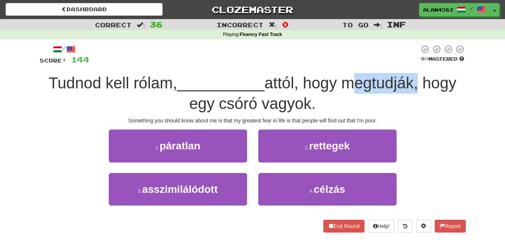
drag, startPoint x: 346, startPoint y: 82, endPoint x: 415, endPoint y: 79, distance: 70.0
click at [415, 79] on span "attól, hogy megtudják, hogy egy csóró vagyok." at bounding box center [322, 93] width 267 height 38
click at [411, 64] on div at bounding box center [411, 64] width 0 height 0
click at [295, 97] on span "attól, hogy megtudják, hogy egy csóró vagyok." at bounding box center [322, 93] width 267 height 38
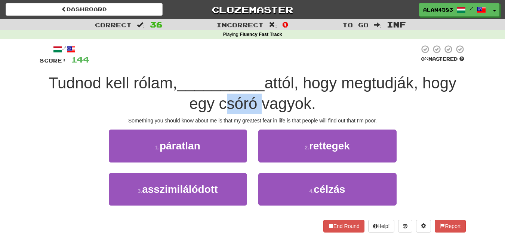
drag, startPoint x: 219, startPoint y: 104, endPoint x: 258, endPoint y: 99, distance: 39.2
click at [258, 99] on span "attól, hogy megtudják, hogy egy csóró vagyok." at bounding box center [322, 93] width 267 height 38
click at [253, 84] on div at bounding box center [253, 84] width 0 height 0
click at [265, 88] on span "attól, hogy megtudják, hogy egy csóró vagyok." at bounding box center [322, 93] width 267 height 38
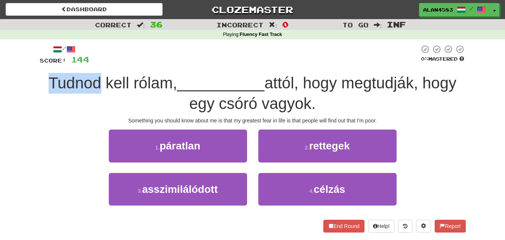
drag, startPoint x: 97, startPoint y: 80, endPoint x: 32, endPoint y: 76, distance: 65.2
click at [32, 76] on div "Correct : 36 Incorrect : 0 To go : Inf Playing : Fluency Fast Track / Score: 14…" at bounding box center [252, 131] width 505 height 224
click at [27, 64] on div at bounding box center [27, 64] width 0 height 0
click at [29, 95] on div "Correct : 36 Incorrect : 0 To go : Inf Playing : Fluency Fast Track / Score: 14…" at bounding box center [252, 131] width 505 height 224
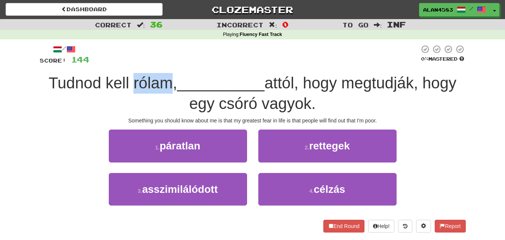
drag, startPoint x: 131, startPoint y: 77, endPoint x: 165, endPoint y: 77, distance: 34.0
click at [165, 77] on span "Tudnod kell rólam," at bounding box center [113, 83] width 129 height 18
click at [160, 64] on div at bounding box center [160, 64] width 0 height 0
click at [185, 60] on div at bounding box center [254, 55] width 330 height 21
drag, startPoint x: 298, startPoint y: 77, endPoint x: 270, endPoint y: 77, distance: 28.1
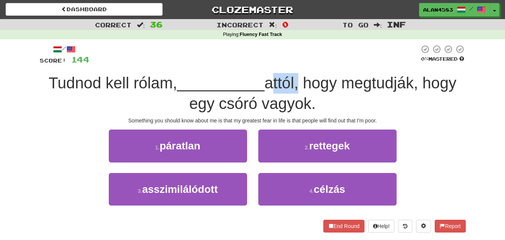
click at [270, 77] on span "attól, hogy megtudják, hogy egy csóró vagyok." at bounding box center [322, 93] width 267 height 38
click at [265, 64] on div at bounding box center [265, 64] width 0 height 0
click at [323, 74] on div "Tudnod kell rólam, __________ attól, hogy megtudják, hogy egy csóró vagyok." at bounding box center [253, 93] width 426 height 41
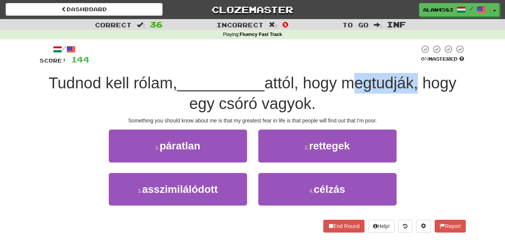
drag, startPoint x: 348, startPoint y: 85, endPoint x: 419, endPoint y: 83, distance: 71.1
click at [419, 83] on span "attól, hogy megtudják, hogy egy csóró vagyok." at bounding box center [322, 93] width 267 height 38
click at [414, 64] on div at bounding box center [414, 64] width 0 height 0
click at [324, 46] on div at bounding box center [254, 55] width 330 height 21
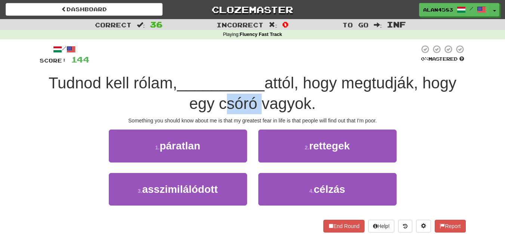
drag, startPoint x: 255, startPoint y: 102, endPoint x: 217, endPoint y: 106, distance: 38.3
click at [217, 106] on span "attól, hogy megtudják, hogy egy csóró vagyok." at bounding box center [322, 93] width 267 height 38
click at [212, 113] on div at bounding box center [212, 113] width 0 height 0
click at [168, 116] on div "/ Score: 144 0 % Mastered Tudnod kell rólam, __________ attól, hogy megtudják, …" at bounding box center [253, 138] width 426 height 187
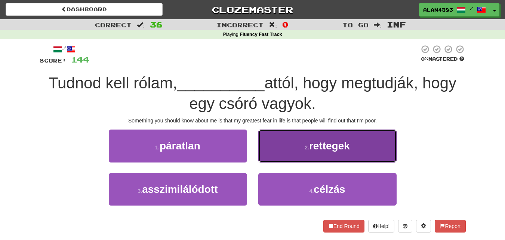
click at [308, 150] on small "2 ." at bounding box center [307, 147] width 4 height 6
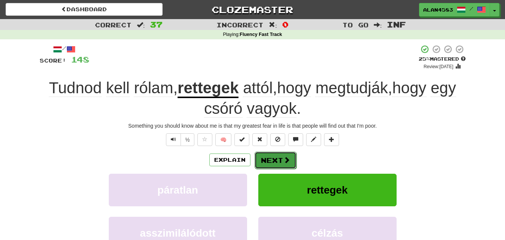
click at [275, 160] on button "Next" at bounding box center [276, 159] width 42 height 17
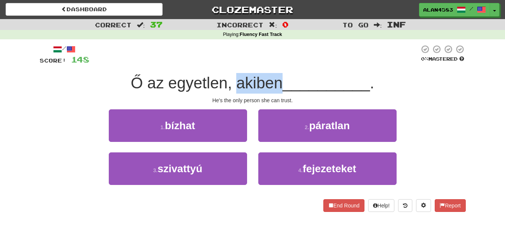
drag, startPoint x: 233, startPoint y: 80, endPoint x: 278, endPoint y: 81, distance: 44.9
click at [278, 81] on span "Ő az egyetlen, akiben" at bounding box center [207, 83] width 152 height 18
click at [273, 64] on div at bounding box center [273, 64] width 0 height 0
click at [303, 70] on div "/ Score: 148 0 % Mastered Ő az egyetlen, akiben __________ . He's the only pers…" at bounding box center [253, 128] width 426 height 167
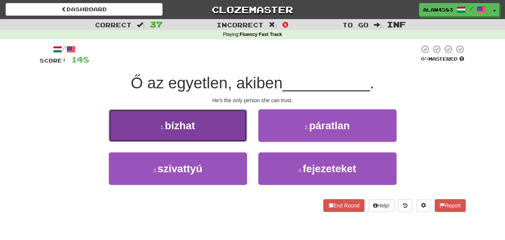
click at [149, 133] on button "1 . bízhat" at bounding box center [178, 125] width 138 height 33
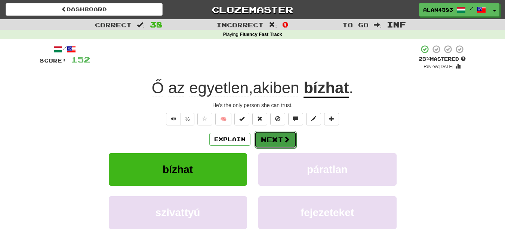
click at [267, 139] on button "Next" at bounding box center [276, 139] width 42 height 17
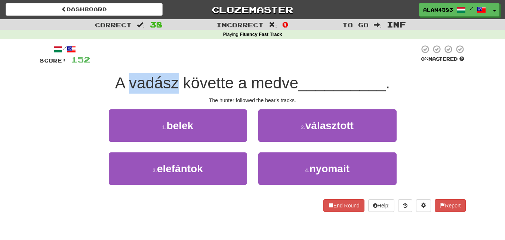
drag, startPoint x: 175, startPoint y: 86, endPoint x: 128, endPoint y: 88, distance: 47.1
click at [128, 88] on span "A vadász követte a medve" at bounding box center [206, 83] width 183 height 18
click at [123, 92] on div at bounding box center [123, 92] width 0 height 0
click at [81, 95] on div "/ Score: 152 0 % Mastered A vadász követte a medve __________ . The hunter foll…" at bounding box center [253, 128] width 426 height 167
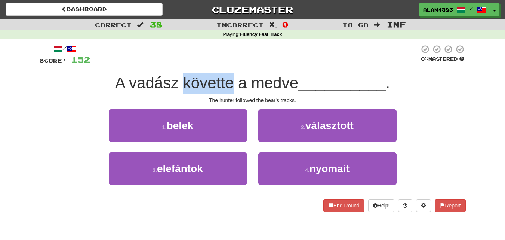
drag, startPoint x: 231, startPoint y: 84, endPoint x: 184, endPoint y: 83, distance: 47.9
click at [184, 83] on span "A vadász követte a medve" at bounding box center [206, 83] width 183 height 18
click at [179, 64] on div at bounding box center [179, 64] width 0 height 0
click at [203, 67] on div "/ Score: 152 0 % Mastered A vadász követte a medve __________ . The hunter foll…" at bounding box center [253, 128] width 426 height 167
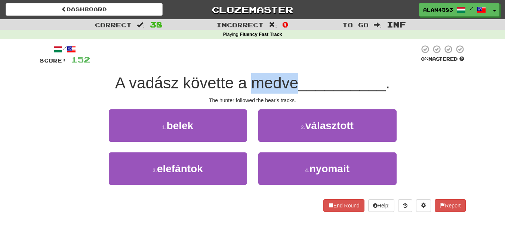
drag, startPoint x: 251, startPoint y: 80, endPoint x: 292, endPoint y: 77, distance: 42.0
click at [292, 77] on span "A vadász követte a medve" at bounding box center [206, 83] width 183 height 18
click at [288, 64] on div at bounding box center [288, 64] width 0 height 0
click at [303, 60] on div at bounding box center [254, 55] width 329 height 21
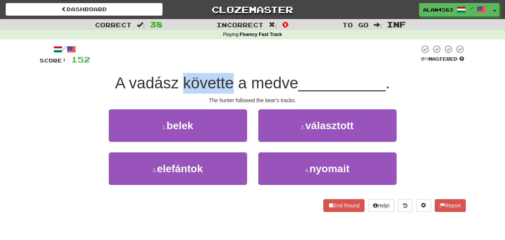
drag, startPoint x: 230, startPoint y: 80, endPoint x: 180, endPoint y: 80, distance: 50.5
click at [180, 80] on span "A vadász követte a medve" at bounding box center [206, 83] width 183 height 18
click at [175, 64] on div at bounding box center [175, 64] width 0 height 0
click at [206, 54] on div at bounding box center [254, 55] width 329 height 21
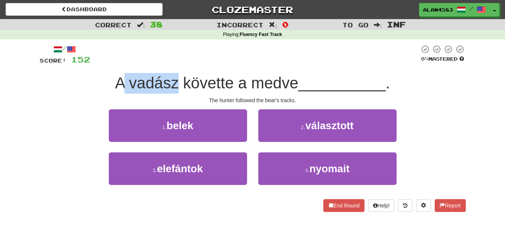
drag, startPoint x: 177, startPoint y: 81, endPoint x: 125, endPoint y: 80, distance: 52.7
click at [125, 80] on span "A vadász követte a medve" at bounding box center [206, 83] width 183 height 18
click at [120, 64] on div at bounding box center [120, 64] width 0 height 0
click at [85, 84] on div "A vadász követte a medve __________ ." at bounding box center [253, 83] width 426 height 21
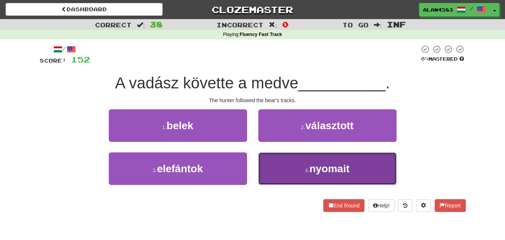
click at [313, 174] on span "nyomait" at bounding box center [330, 169] width 40 height 12
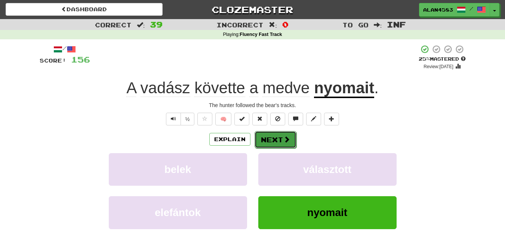
click at [281, 138] on button "Next" at bounding box center [276, 139] width 42 height 17
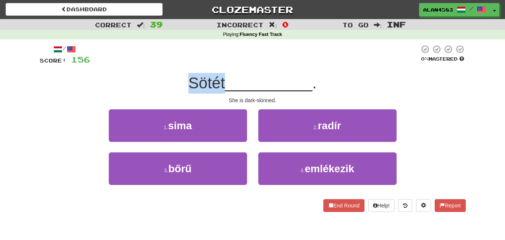
drag, startPoint x: 224, startPoint y: 83, endPoint x: 184, endPoint y: 80, distance: 39.8
click at [184, 80] on div "Sötét __________ ." at bounding box center [253, 83] width 426 height 21
click at [179, 64] on div at bounding box center [179, 64] width 0 height 0
click at [183, 50] on div at bounding box center [254, 55] width 329 height 21
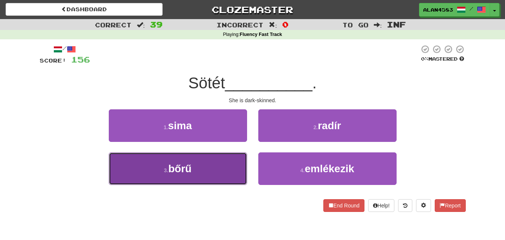
click at [121, 165] on button "3 . bőrű" at bounding box center [178, 168] width 138 height 33
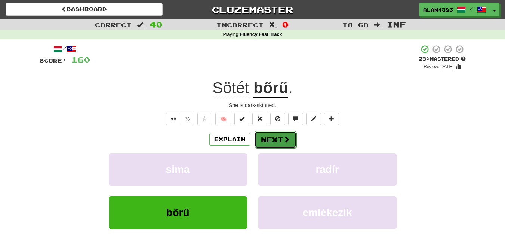
click at [266, 141] on button "Next" at bounding box center [276, 139] width 42 height 17
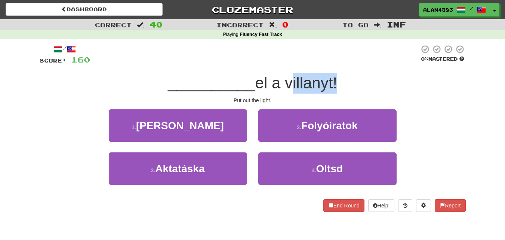
drag, startPoint x: 289, startPoint y: 87, endPoint x: 336, endPoint y: 84, distance: 47.6
click at [336, 84] on span "el a villanyt!" at bounding box center [296, 83] width 82 height 18
click at [331, 92] on div at bounding box center [331, 92] width 0 height 0
click at [353, 74] on div "__________ el a villanyt!" at bounding box center [253, 83] width 426 height 21
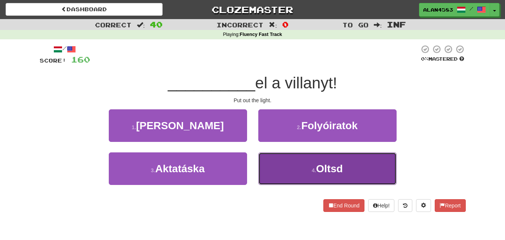
click at [312, 172] on small "4 ." at bounding box center [314, 170] width 4 height 6
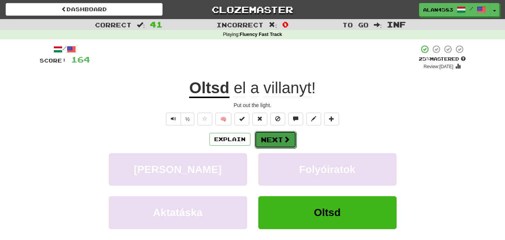
click at [285, 142] on span at bounding box center [286, 139] width 7 height 7
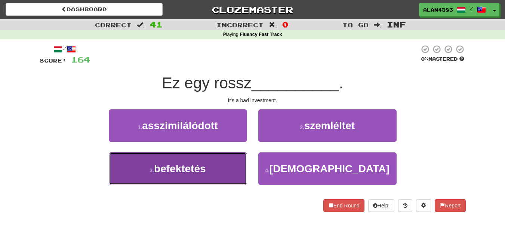
click at [174, 170] on span "befektetés" at bounding box center [180, 169] width 52 height 12
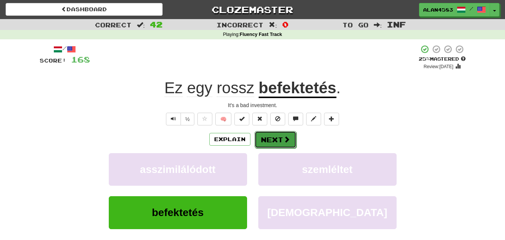
click at [262, 140] on button "Next" at bounding box center [276, 139] width 42 height 17
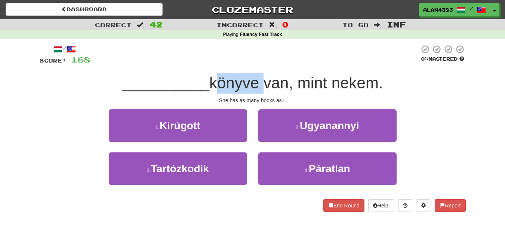
drag, startPoint x: 260, startPoint y: 83, endPoint x: 214, endPoint y: 84, distance: 45.6
click at [214, 84] on span "könyve van, mint nekem." at bounding box center [296, 83] width 174 height 18
click at [209, 92] on div at bounding box center [209, 92] width 0 height 0
click at [158, 91] on span "__________" at bounding box center [166, 83] width 88 height 18
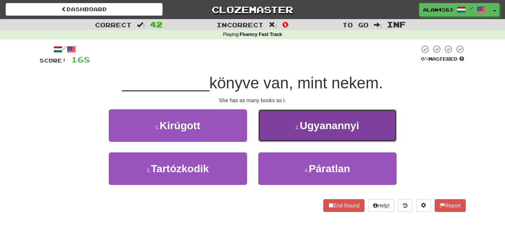
click at [296, 139] on button "2 . Ugyanannyi" at bounding box center [327, 125] width 138 height 33
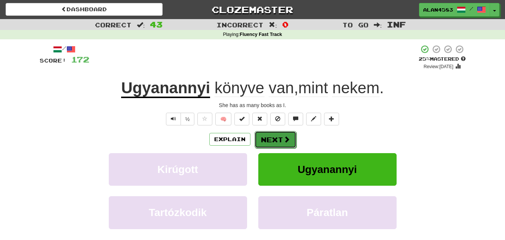
click at [275, 139] on button "Next" at bounding box center [276, 139] width 42 height 17
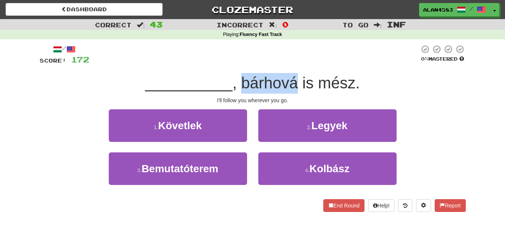
drag, startPoint x: 243, startPoint y: 83, endPoint x: 296, endPoint y: 82, distance: 52.8
click at [296, 82] on span ", bárhová is mész." at bounding box center [297, 83] width 128 height 18
click at [291, 64] on div at bounding box center [291, 64] width 0 height 0
click at [308, 59] on div at bounding box center [254, 55] width 330 height 21
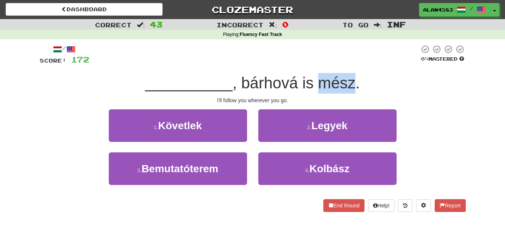
drag, startPoint x: 318, startPoint y: 81, endPoint x: 354, endPoint y: 78, distance: 36.0
click at [354, 78] on span ", bárhová is mész." at bounding box center [297, 83] width 128 height 18
click at [349, 64] on div at bounding box center [349, 64] width 0 height 0
click at [366, 58] on div at bounding box center [254, 55] width 330 height 21
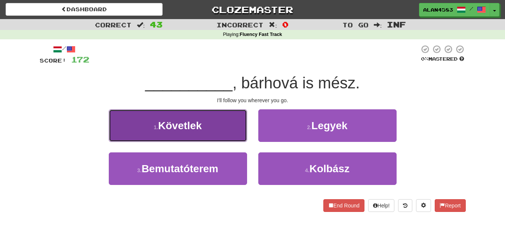
click at [169, 131] on button "1 . Követlek" at bounding box center [178, 125] width 138 height 33
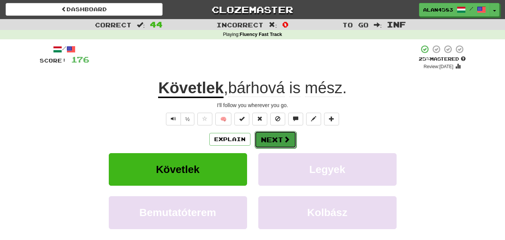
click at [271, 135] on button "Next" at bounding box center [276, 139] width 42 height 17
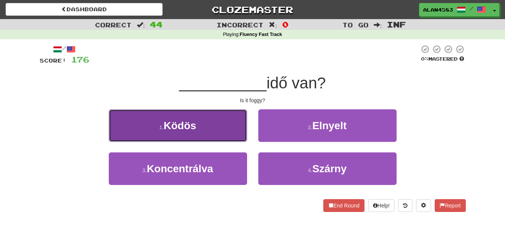
click at [153, 134] on button "1 . Ködös" at bounding box center [178, 125] width 138 height 33
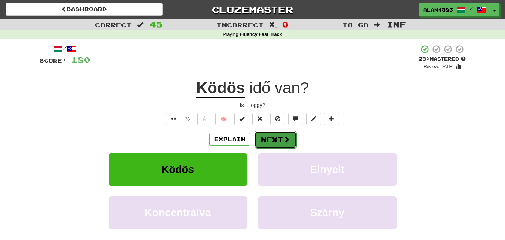
click at [266, 136] on button "Next" at bounding box center [276, 139] width 42 height 17
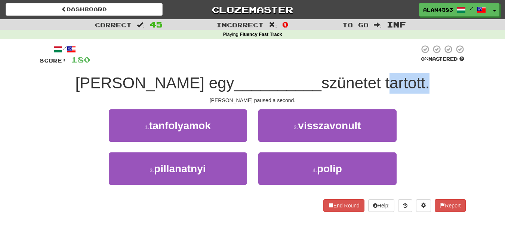
drag, startPoint x: 340, startPoint y: 79, endPoint x: 379, endPoint y: 77, distance: 39.3
click at [379, 77] on span "szünetet tartott." at bounding box center [376, 83] width 108 height 18
click at [374, 64] on div at bounding box center [374, 64] width 0 height 0
click at [277, 94] on div "/ Score: 180 0 % Mastered Tom egy __________ szünetet tartott. Tom paused a sec…" at bounding box center [253, 128] width 426 height 167
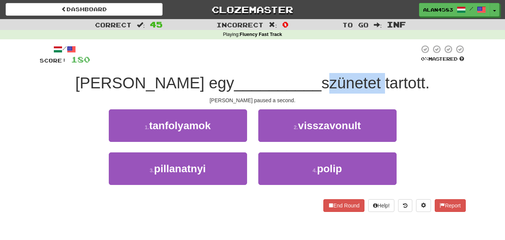
drag, startPoint x: 277, startPoint y: 82, endPoint x: 334, endPoint y: 78, distance: 57.0
click at [334, 78] on span "szünetet tartott." at bounding box center [376, 83] width 108 height 18
click at [329, 64] on div at bounding box center [329, 64] width 0 height 0
click at [339, 61] on div at bounding box center [254, 55] width 329 height 21
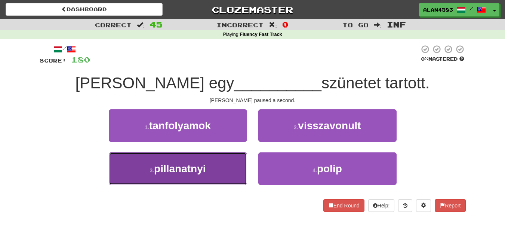
click at [172, 175] on button "3 . pillanatnyi" at bounding box center [178, 168] width 138 height 33
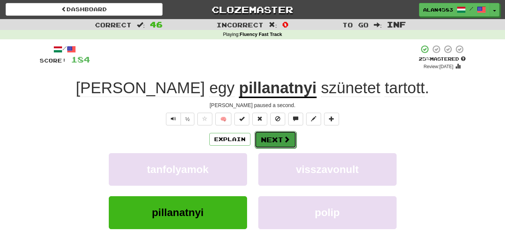
click at [270, 138] on button "Next" at bounding box center [276, 139] width 42 height 17
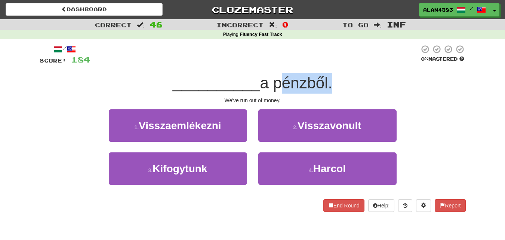
drag, startPoint x: 277, startPoint y: 82, endPoint x: 329, endPoint y: 82, distance: 52.0
click at [329, 82] on span "a pénzből." at bounding box center [296, 83] width 73 height 18
click at [324, 64] on div at bounding box center [324, 64] width 0 height 0
click at [342, 60] on div at bounding box center [254, 55] width 329 height 21
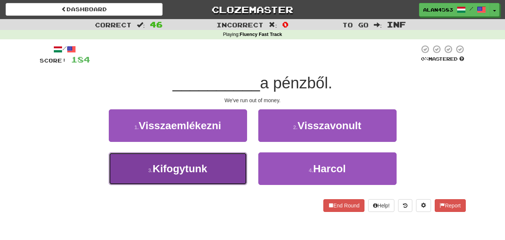
click at [165, 176] on button "3 . Kifogytunk" at bounding box center [178, 168] width 138 height 33
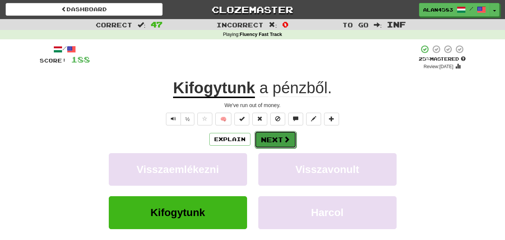
click at [263, 138] on button "Next" at bounding box center [276, 139] width 42 height 17
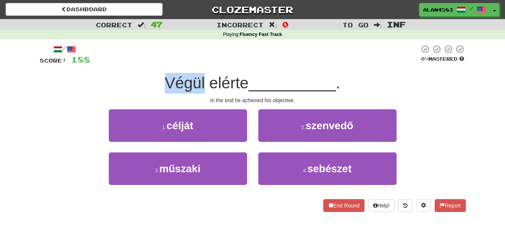
drag, startPoint x: 202, startPoint y: 77, endPoint x: 160, endPoint y: 76, distance: 42.3
click at [160, 76] on div "Végül elérte __________ ." at bounding box center [253, 83] width 426 height 21
click at [155, 64] on div at bounding box center [155, 64] width 0 height 0
click at [123, 67] on div "/ Score: 188 0 % Mastered Végül elérte __________ . In the end he achieved his …" at bounding box center [253, 128] width 426 height 167
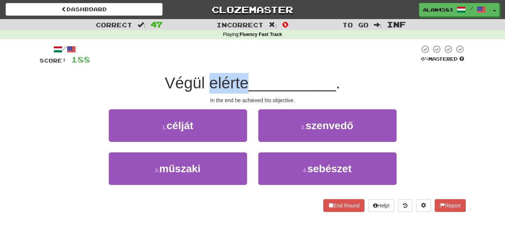
drag, startPoint x: 209, startPoint y: 80, endPoint x: 246, endPoint y: 77, distance: 37.5
click at [246, 77] on span "Végül elérte" at bounding box center [207, 83] width 84 height 18
click at [241, 64] on div at bounding box center [241, 64] width 0 height 0
click at [251, 60] on div at bounding box center [254, 55] width 329 height 21
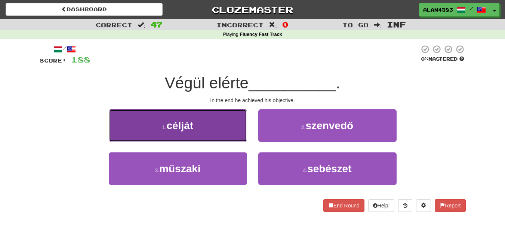
click at [148, 136] on button "1 . célját" at bounding box center [178, 125] width 138 height 33
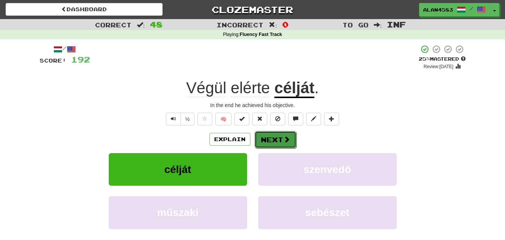
click at [270, 134] on button "Next" at bounding box center [276, 139] width 42 height 17
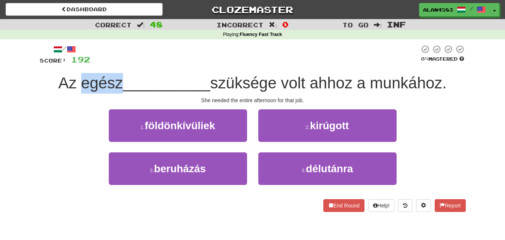
drag, startPoint x: 119, startPoint y: 81, endPoint x: 79, endPoint y: 80, distance: 40.0
click at [79, 80] on span "Az egész" at bounding box center [90, 83] width 65 height 18
click at [74, 64] on div at bounding box center [74, 64] width 0 height 0
click at [148, 59] on div at bounding box center [254, 55] width 329 height 21
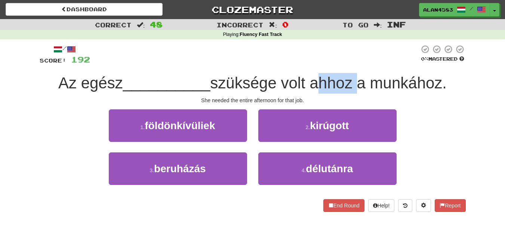
drag, startPoint x: 314, startPoint y: 84, endPoint x: 354, endPoint y: 80, distance: 40.6
click at [354, 80] on span "szüksége volt ahhoz a munkához." at bounding box center [328, 83] width 237 height 18
click at [349, 64] on div at bounding box center [349, 64] width 0 height 0
click at [364, 61] on div at bounding box center [254, 55] width 329 height 21
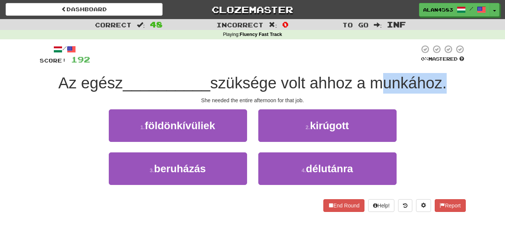
drag, startPoint x: 375, startPoint y: 82, endPoint x: 447, endPoint y: 82, distance: 72.6
click at [447, 82] on span "szüksége volt ahhoz a munkához." at bounding box center [328, 83] width 237 height 18
click at [442, 64] on div at bounding box center [442, 64] width 0 height 0
click at [347, 60] on div at bounding box center [254, 55] width 329 height 21
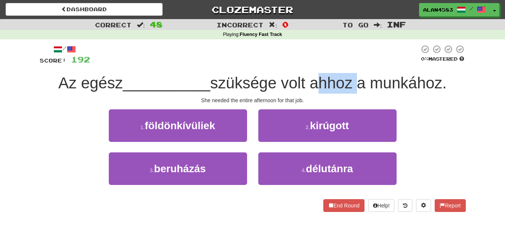
drag, startPoint x: 315, startPoint y: 83, endPoint x: 358, endPoint y: 80, distance: 43.5
click at [358, 80] on span "szüksége volt ahhoz a munkához." at bounding box center [328, 83] width 237 height 18
click at [353, 64] on div at bounding box center [353, 64] width 0 height 0
click at [371, 56] on div at bounding box center [254, 55] width 329 height 21
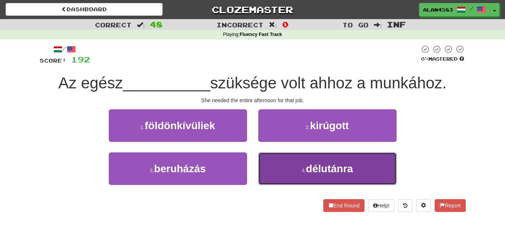
click at [317, 172] on span "délutánra" at bounding box center [329, 169] width 47 height 12
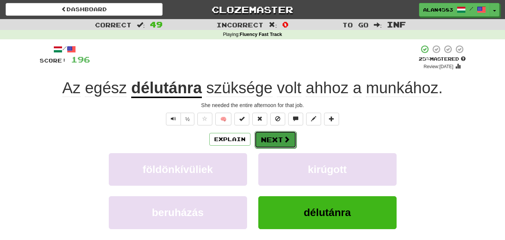
click at [272, 139] on button "Next" at bounding box center [276, 139] width 42 height 17
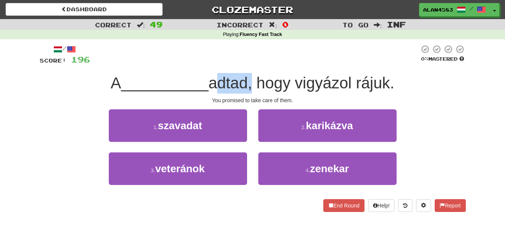
drag, startPoint x: 212, startPoint y: 80, endPoint x: 249, endPoint y: 77, distance: 37.5
click at [249, 77] on span "adtad, hogy vigyázol rájuk." at bounding box center [302, 83] width 186 height 18
click at [244, 64] on div at bounding box center [244, 64] width 0 height 0
click at [263, 62] on div at bounding box center [254, 55] width 329 height 21
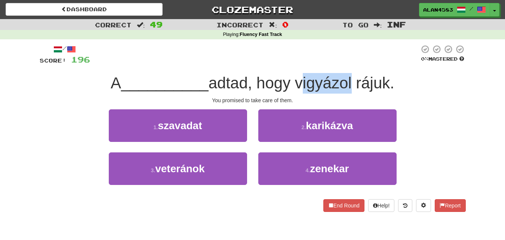
drag, startPoint x: 300, startPoint y: 82, endPoint x: 352, endPoint y: 81, distance: 52.0
click at [352, 81] on span "adtad, hogy vigyázol rájuk." at bounding box center [302, 83] width 186 height 18
drag, startPoint x: 355, startPoint y: 80, endPoint x: 300, endPoint y: 83, distance: 55.4
click at [300, 83] on span "adtad, hogy vigyázol rájuk." at bounding box center [302, 83] width 186 height 18
click at [295, 64] on div at bounding box center [295, 64] width 0 height 0
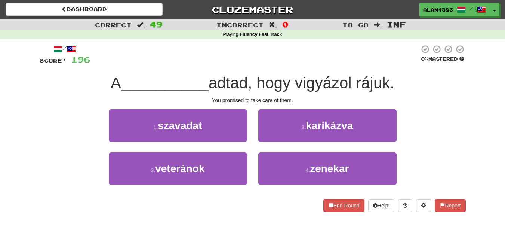
click at [294, 59] on div at bounding box center [254, 55] width 329 height 21
drag, startPoint x: 359, startPoint y: 83, endPoint x: 392, endPoint y: 81, distance: 32.6
click at [392, 81] on span "adtad, hogy vigyázol rájuk." at bounding box center [302, 83] width 186 height 18
click at [387, 64] on div at bounding box center [387, 64] width 0 height 0
click at [413, 71] on div "/ Score: 196 0 % Mastered A __________ adtad, hogy vigyázol rájuk. You promised…" at bounding box center [253, 128] width 426 height 167
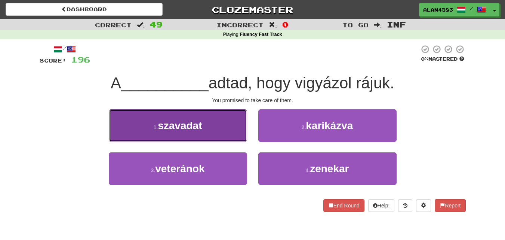
click at [172, 128] on span "szavadat" at bounding box center [180, 126] width 44 height 12
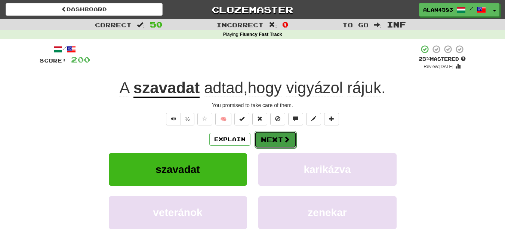
click at [269, 139] on button "Next" at bounding box center [276, 139] width 42 height 17
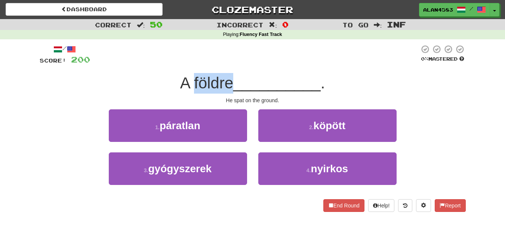
drag, startPoint x: 231, startPoint y: 82, endPoint x: 191, endPoint y: 83, distance: 39.6
click at [191, 83] on span "A földre" at bounding box center [206, 83] width 53 height 18
click at [186, 64] on div at bounding box center [186, 64] width 0 height 0
click at [253, 65] on div at bounding box center [254, 55] width 329 height 21
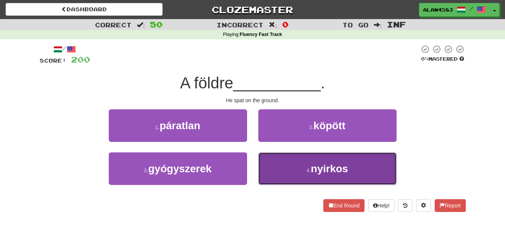
click at [327, 176] on button "4 . nyirkos" at bounding box center [327, 168] width 138 height 33
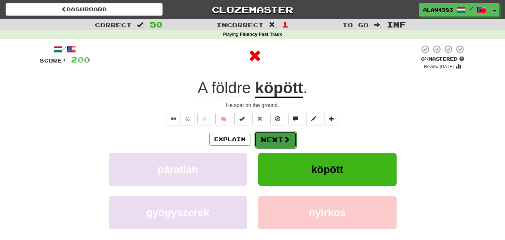
click at [282, 145] on button "Next" at bounding box center [276, 139] width 42 height 17
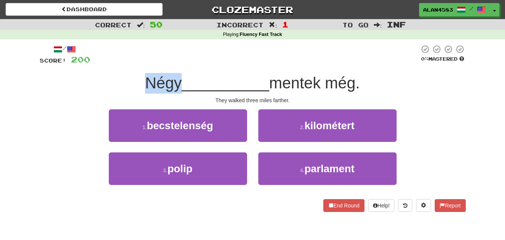
drag, startPoint x: 176, startPoint y: 80, endPoint x: 126, endPoint y: 77, distance: 49.9
click at [126, 77] on div "Négy __________ mentek még." at bounding box center [253, 83] width 426 height 21
click at [122, 64] on div at bounding box center [122, 64] width 0 height 0
click at [172, 58] on div at bounding box center [254, 55] width 329 height 21
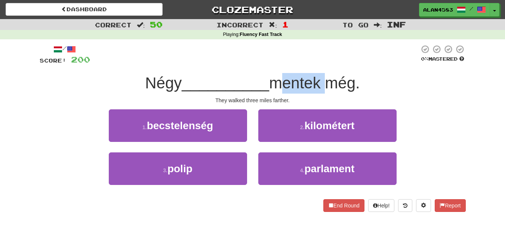
drag, startPoint x: 275, startPoint y: 85, endPoint x: 325, endPoint y: 80, distance: 50.7
click at [325, 80] on span "mentek még." at bounding box center [314, 83] width 91 height 18
click at [321, 64] on div at bounding box center [321, 64] width 0 height 0
click at [337, 61] on div at bounding box center [254, 55] width 329 height 21
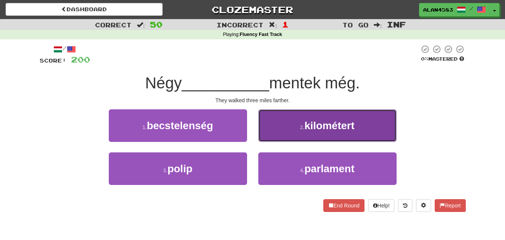
click at [334, 126] on span "kilométert" at bounding box center [329, 126] width 50 height 12
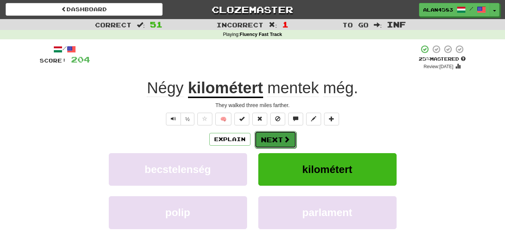
click at [284, 139] on span at bounding box center [286, 139] width 7 height 7
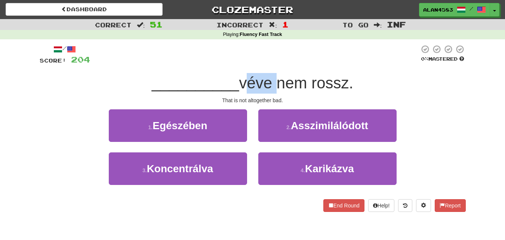
drag, startPoint x: 241, startPoint y: 84, endPoint x: 271, endPoint y: 82, distance: 30.0
click at [271, 82] on span "véve nem rossz." at bounding box center [296, 83] width 114 height 18
click at [266, 64] on div at bounding box center [266, 64] width 0 height 0
click at [275, 66] on div "/ Score: 204 0 % Mastered __________ véve nem rossz. That is not altogether bad…" at bounding box center [253, 128] width 426 height 167
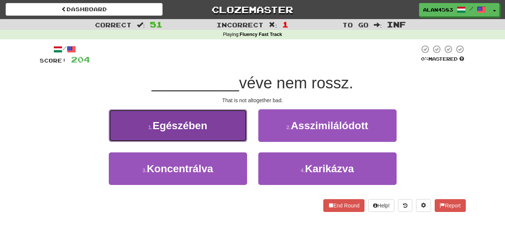
click at [179, 130] on span "Egészében" at bounding box center [180, 126] width 55 height 12
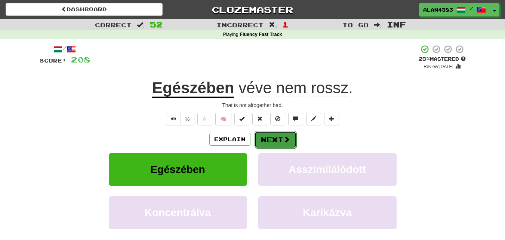
click at [273, 142] on button "Next" at bounding box center [276, 139] width 42 height 17
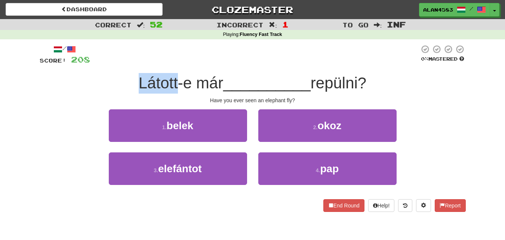
drag, startPoint x: 173, startPoint y: 78, endPoint x: 120, endPoint y: 78, distance: 53.1
click at [120, 78] on div "Látott-e már __________ repülni?" at bounding box center [253, 83] width 426 height 21
click at [115, 64] on div at bounding box center [115, 64] width 0 height 0
click at [137, 62] on div at bounding box center [254, 55] width 329 height 21
drag, startPoint x: 187, startPoint y: 78, endPoint x: 178, endPoint y: 78, distance: 8.2
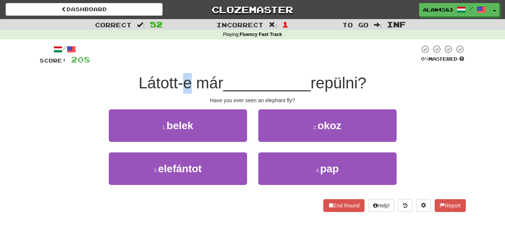
click at [178, 78] on span "Látott-e már" at bounding box center [181, 83] width 85 height 18
click at [174, 64] on div at bounding box center [174, 64] width 0 height 0
click at [204, 58] on div at bounding box center [254, 55] width 329 height 21
drag, startPoint x: 315, startPoint y: 82, endPoint x: 362, endPoint y: 77, distance: 47.4
click at [362, 77] on span "repülni?" at bounding box center [339, 83] width 56 height 18
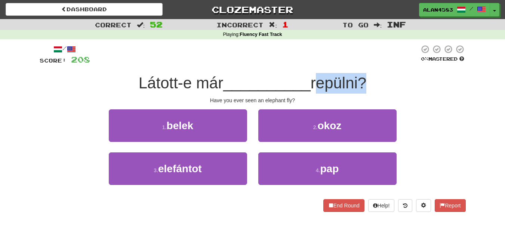
click at [357, 64] on div at bounding box center [357, 64] width 0 height 0
click at [374, 60] on div at bounding box center [254, 55] width 329 height 21
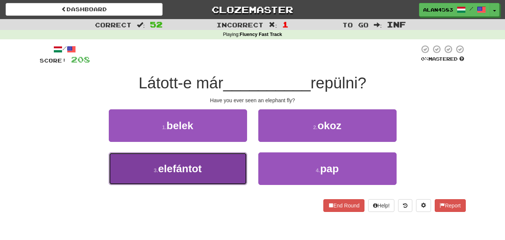
click at [197, 172] on span "elefántot" at bounding box center [180, 169] width 44 height 12
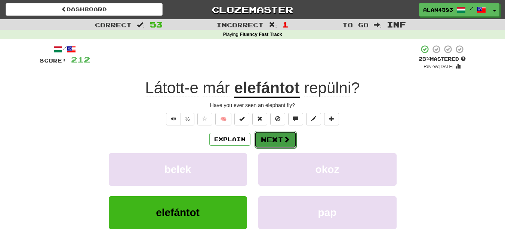
click at [278, 140] on button "Next" at bounding box center [276, 139] width 42 height 17
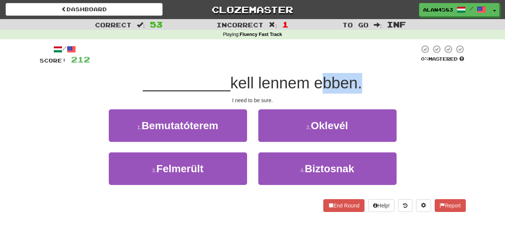
drag, startPoint x: 318, startPoint y: 83, endPoint x: 359, endPoint y: 82, distance: 40.4
click at [359, 82] on span "kell lennem ebben." at bounding box center [296, 83] width 132 height 18
click at [354, 64] on div at bounding box center [354, 64] width 0 height 0
click at [367, 61] on div at bounding box center [254, 55] width 329 height 21
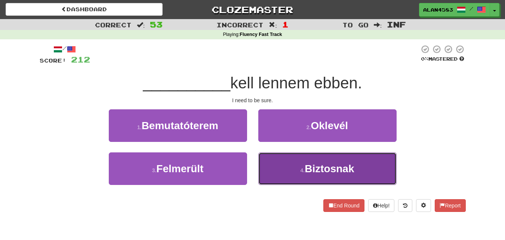
click at [311, 161] on button "4 . Biztosnak" at bounding box center [327, 168] width 138 height 33
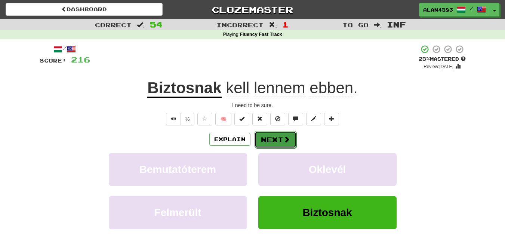
click at [267, 137] on button "Next" at bounding box center [276, 139] width 42 height 17
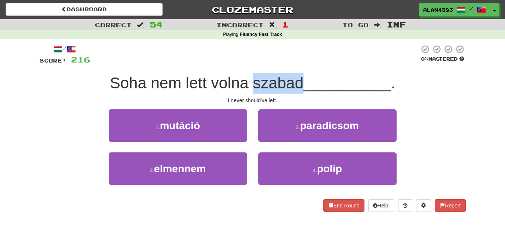
drag, startPoint x: 252, startPoint y: 83, endPoint x: 302, endPoint y: 79, distance: 49.9
click at [302, 79] on span "Soha nem lett volna szabad" at bounding box center [207, 83] width 194 height 18
click at [297, 64] on div at bounding box center [297, 64] width 0 height 0
click at [319, 49] on div at bounding box center [254, 55] width 329 height 21
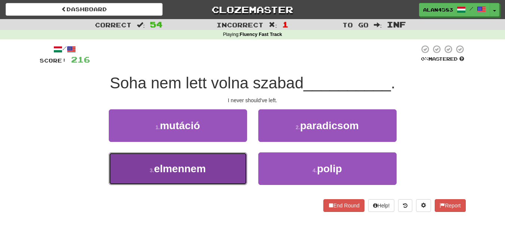
click at [113, 171] on button "3 . elmennem" at bounding box center [178, 168] width 138 height 33
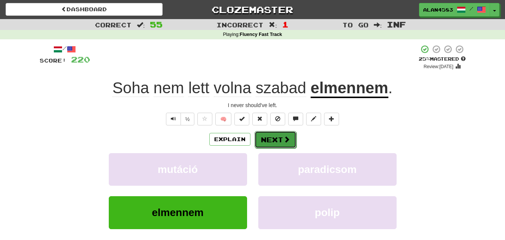
click at [283, 139] on span at bounding box center [286, 139] width 7 height 7
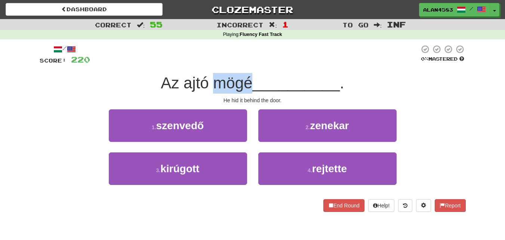
drag, startPoint x: 247, startPoint y: 77, endPoint x: 215, endPoint y: 77, distance: 32.5
click at [215, 77] on span "Az ajtó mögé" at bounding box center [207, 83] width 92 height 18
click at [210, 64] on div at bounding box center [210, 64] width 0 height 0
click at [272, 61] on div at bounding box center [254, 55] width 329 height 21
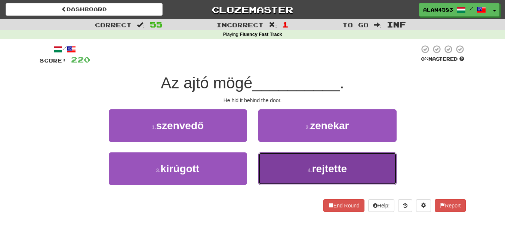
click at [307, 169] on button "4 . rejtette" at bounding box center [327, 168] width 138 height 33
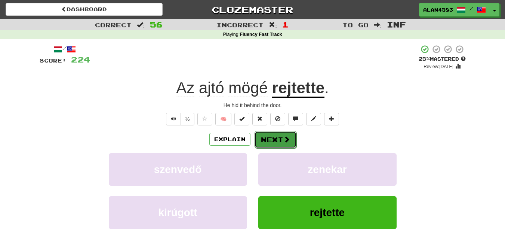
click at [277, 139] on button "Next" at bounding box center [276, 139] width 42 height 17
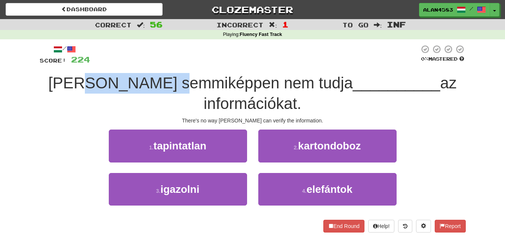
drag, startPoint x: 173, startPoint y: 80, endPoint x: 77, endPoint y: 79, distance: 95.7
click at [77, 79] on span "Tom semmiképpen nem tudja" at bounding box center [200, 83] width 305 height 18
click at [73, 64] on div at bounding box center [73, 64] width 0 height 0
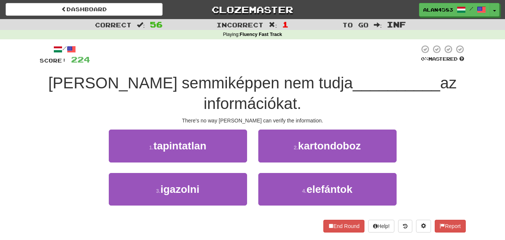
click at [175, 54] on div at bounding box center [254, 55] width 329 height 21
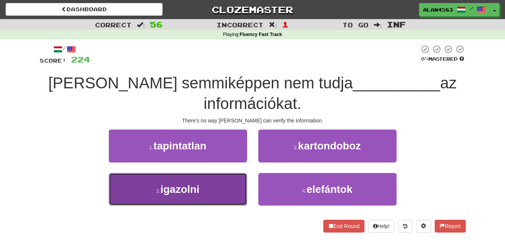
click at [135, 184] on button "3 . igazolni" at bounding box center [178, 189] width 138 height 33
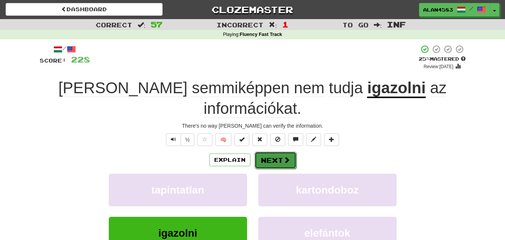
click at [279, 151] on button "Next" at bounding box center [276, 159] width 42 height 17
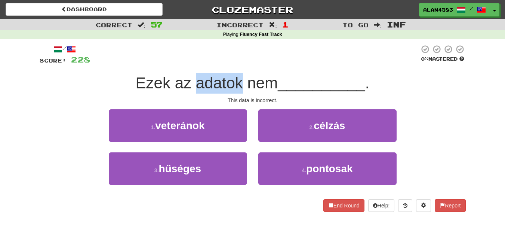
drag, startPoint x: 241, startPoint y: 82, endPoint x: 197, endPoint y: 82, distance: 44.1
click at [197, 82] on span "Ezek az adatok nem" at bounding box center [207, 83] width 142 height 18
click at [192, 64] on div at bounding box center [192, 64] width 0 height 0
click at [162, 73] on div "Ezek az adatok nem __________ ." at bounding box center [253, 83] width 426 height 21
click at [172, 84] on span "Ezek az adatok nem" at bounding box center [207, 83] width 142 height 18
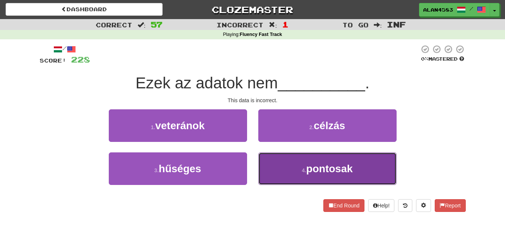
click at [312, 169] on span "pontosak" at bounding box center [329, 169] width 46 height 12
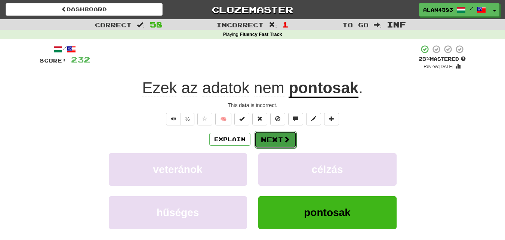
click at [277, 142] on button "Next" at bounding box center [276, 139] width 42 height 17
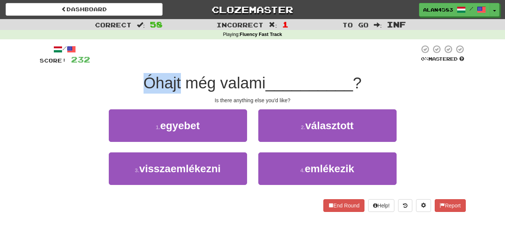
drag, startPoint x: 178, startPoint y: 81, endPoint x: 130, endPoint y: 81, distance: 48.2
click at [130, 81] on div "Óhajt még valami __________ ?" at bounding box center [253, 83] width 426 height 21
click at [125, 64] on div at bounding box center [125, 64] width 0 height 0
click at [217, 67] on div "/ Score: 232 0 % Mastered Óhajt még valami __________ ? Is there anything else …" at bounding box center [253, 128] width 426 height 167
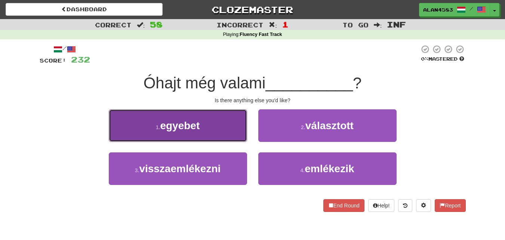
click at [149, 126] on button "1 . egyebet" at bounding box center [178, 125] width 138 height 33
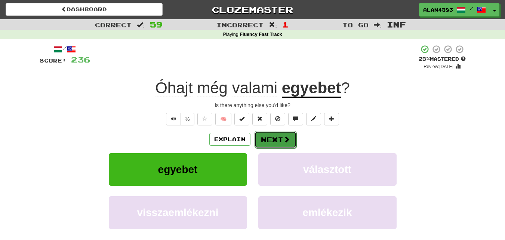
click at [271, 138] on button "Next" at bounding box center [276, 139] width 42 height 17
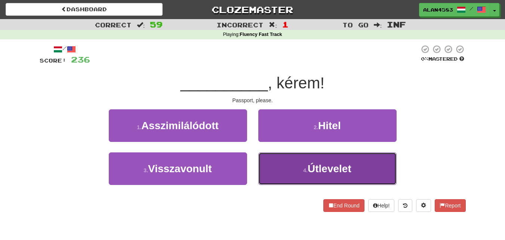
click at [297, 168] on button "4 . Útlevelet" at bounding box center [327, 168] width 138 height 33
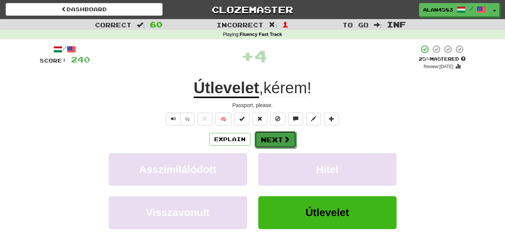
click at [279, 138] on button "Next" at bounding box center [276, 139] width 42 height 17
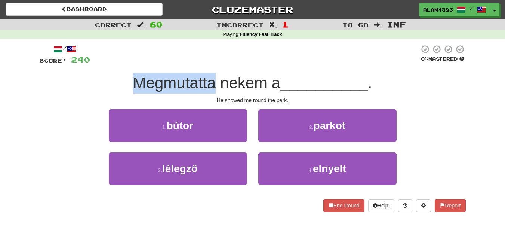
drag, startPoint x: 213, startPoint y: 79, endPoint x: 113, endPoint y: 77, distance: 99.5
click at [113, 77] on div "Megmutatta nekem a __________ ." at bounding box center [253, 83] width 426 height 21
click at [108, 64] on div at bounding box center [108, 64] width 0 height 0
click at [101, 82] on div "Megmutatta nekem a __________ ." at bounding box center [253, 83] width 426 height 21
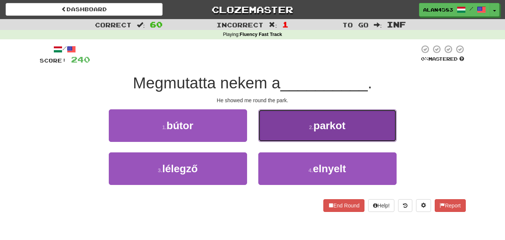
click at [294, 126] on button "2 . parkot" at bounding box center [327, 125] width 138 height 33
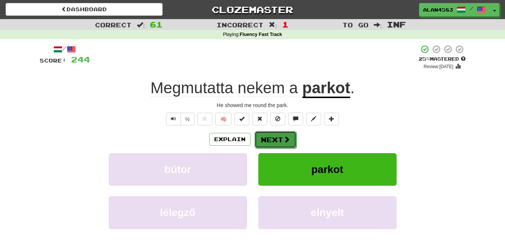
click at [270, 137] on button "Next" at bounding box center [276, 139] width 42 height 17
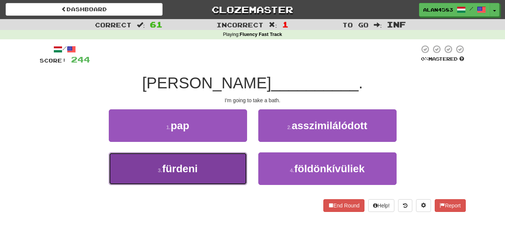
click at [129, 173] on button "3 . fürdeni" at bounding box center [178, 168] width 138 height 33
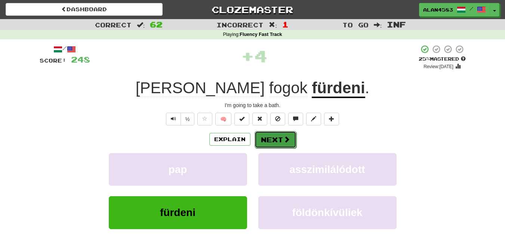
click at [276, 133] on button "Next" at bounding box center [276, 139] width 42 height 17
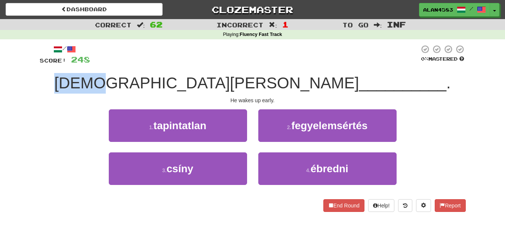
drag, startPoint x: 199, startPoint y: 81, endPoint x: 147, endPoint y: 80, distance: 52.4
click at [147, 80] on div "Korán szokott __________ ." at bounding box center [253, 83] width 426 height 21
click at [142, 64] on div at bounding box center [142, 64] width 0 height 0
click at [126, 64] on div at bounding box center [254, 55] width 329 height 21
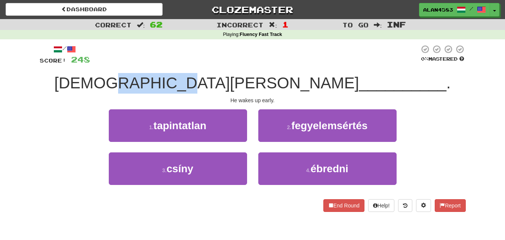
drag, startPoint x: 205, startPoint y: 83, endPoint x: 257, endPoint y: 80, distance: 52.1
click at [257, 80] on span "Korán szokott" at bounding box center [206, 83] width 305 height 18
click at [252, 64] on div at bounding box center [252, 64] width 0 height 0
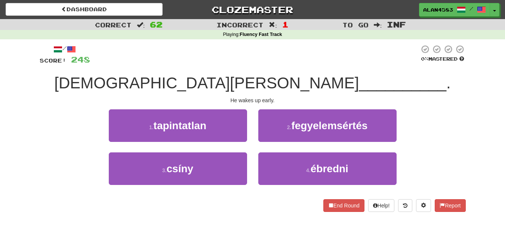
click at [269, 61] on div at bounding box center [254, 55] width 329 height 21
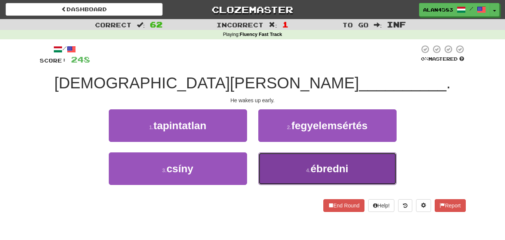
click at [304, 166] on button "4 . ébredni" at bounding box center [327, 168] width 138 height 33
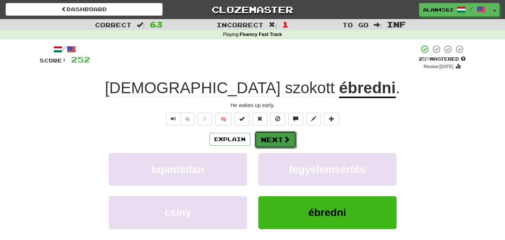
click at [281, 140] on button "Next" at bounding box center [276, 139] width 42 height 17
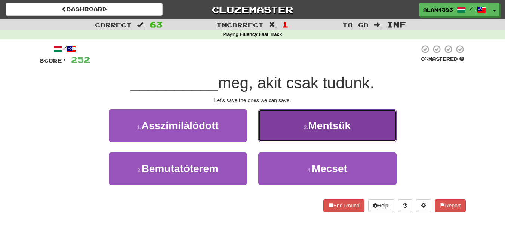
click at [293, 116] on button "2 . Mentsük" at bounding box center [327, 125] width 138 height 33
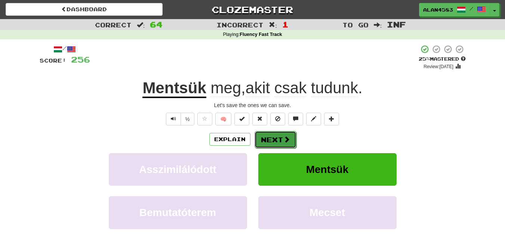
click at [266, 137] on button "Next" at bounding box center [276, 139] width 42 height 17
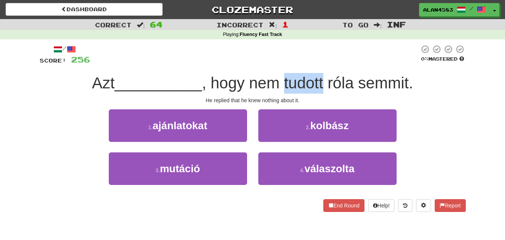
drag, startPoint x: 286, startPoint y: 82, endPoint x: 324, endPoint y: 80, distance: 38.6
click at [324, 80] on span ", hogy nem tudott róla semmit." at bounding box center [307, 83] width 211 height 18
click at [319, 64] on div at bounding box center [319, 64] width 0 height 0
click at [327, 60] on div at bounding box center [254, 55] width 329 height 21
drag, startPoint x: 331, startPoint y: 80, endPoint x: 355, endPoint y: 80, distance: 24.3
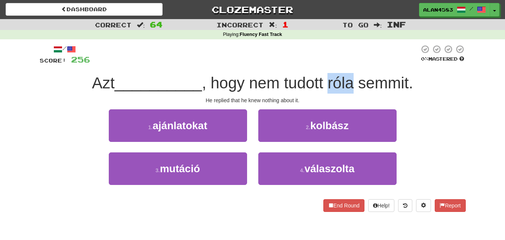
click at [355, 80] on span ", hogy nem tudott róla semmit." at bounding box center [307, 83] width 211 height 18
click at [350, 64] on div at bounding box center [350, 64] width 0 height 0
click at [265, 58] on div at bounding box center [254, 55] width 329 height 21
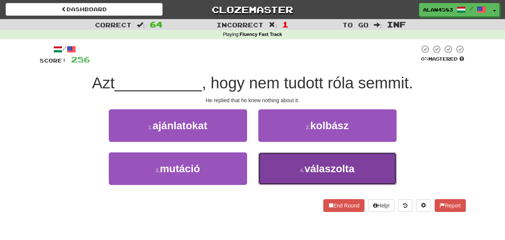
click at [306, 169] on span "válaszolta" at bounding box center [329, 169] width 50 height 12
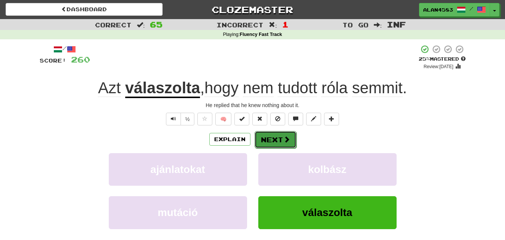
click at [279, 141] on button "Next" at bounding box center [276, 139] width 42 height 17
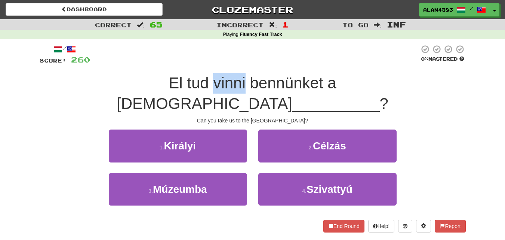
drag, startPoint x: 182, startPoint y: 81, endPoint x: 152, endPoint y: 81, distance: 29.9
click at [152, 81] on span "El tud vinni bennünket a Brit" at bounding box center [227, 93] width 220 height 38
click at [147, 64] on div at bounding box center [147, 64] width 0 height 0
click at [218, 83] on span "El tud vinni bennünket a Brit" at bounding box center [227, 93] width 220 height 38
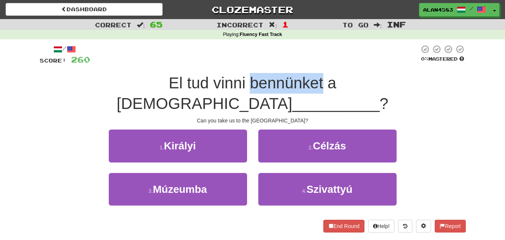
drag, startPoint x: 259, startPoint y: 79, endPoint x: 186, endPoint y: 81, distance: 73.0
click at [186, 81] on span "El tud vinni bennünket a Brit" at bounding box center [227, 93] width 220 height 38
click at [181, 64] on div at bounding box center [181, 64] width 0 height 0
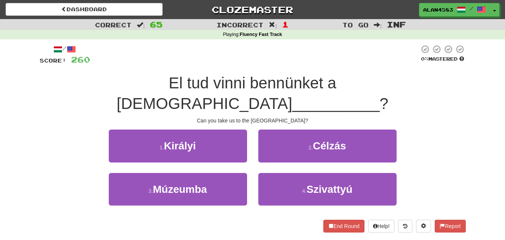
click at [165, 56] on div at bounding box center [254, 55] width 329 height 21
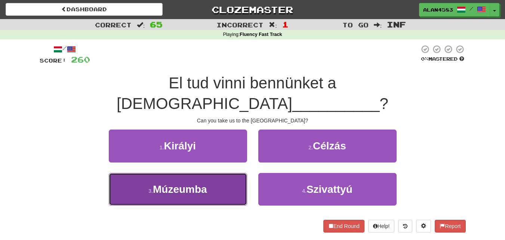
click at [182, 183] on span "Múzeumba" at bounding box center [180, 189] width 54 height 12
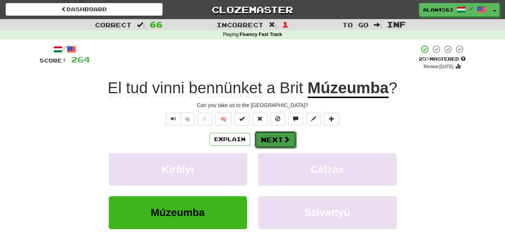
click at [272, 136] on button "Next" at bounding box center [276, 139] width 42 height 17
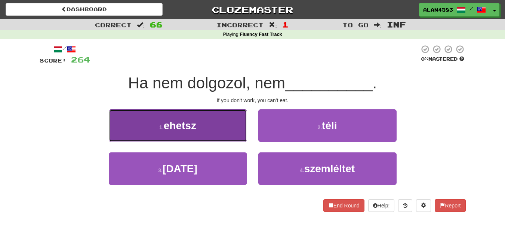
click at [120, 138] on button "1 . ehetsz" at bounding box center [178, 125] width 138 height 33
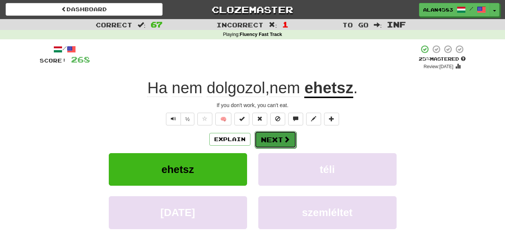
click at [269, 138] on button "Next" at bounding box center [276, 139] width 42 height 17
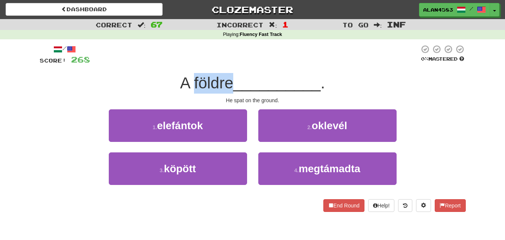
drag, startPoint x: 229, startPoint y: 83, endPoint x: 192, endPoint y: 81, distance: 37.1
click at [192, 81] on span "A földre" at bounding box center [206, 83] width 53 height 18
click at [187, 64] on div at bounding box center [187, 64] width 0 height 0
click at [157, 61] on div at bounding box center [254, 55] width 329 height 21
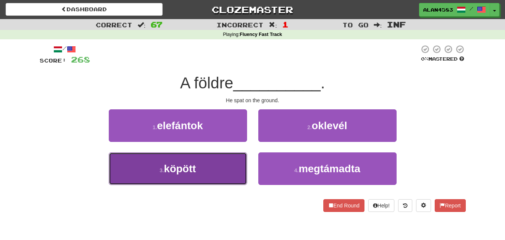
click at [165, 161] on button "3 . köpött" at bounding box center [178, 168] width 138 height 33
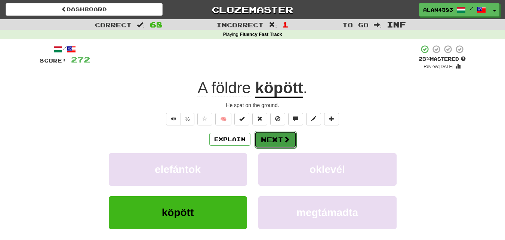
click at [263, 139] on button "Next" at bounding box center [276, 139] width 42 height 17
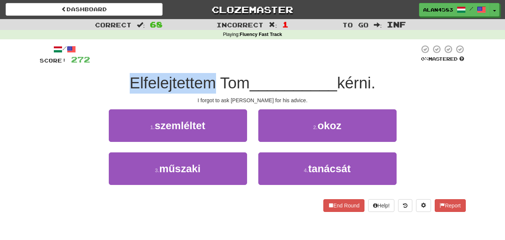
drag, startPoint x: 211, startPoint y: 82, endPoint x: 92, endPoint y: 73, distance: 119.3
click at [92, 73] on div "Elfelejtettem Tom __________ kérni." at bounding box center [253, 83] width 426 height 21
click at [87, 64] on div at bounding box center [87, 64] width 0 height 0
click at [242, 50] on div at bounding box center [254, 55] width 329 height 21
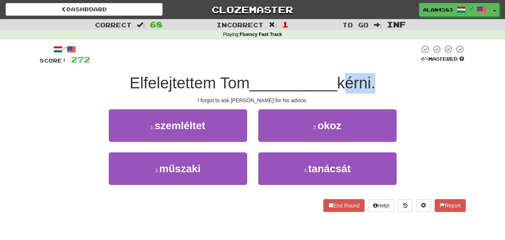
drag, startPoint x: 343, startPoint y: 80, endPoint x: 376, endPoint y: 78, distance: 33.0
click at [376, 78] on span "kérni." at bounding box center [356, 83] width 39 height 18
click at [371, 64] on div at bounding box center [371, 64] width 0 height 0
click at [392, 55] on div at bounding box center [254, 55] width 329 height 21
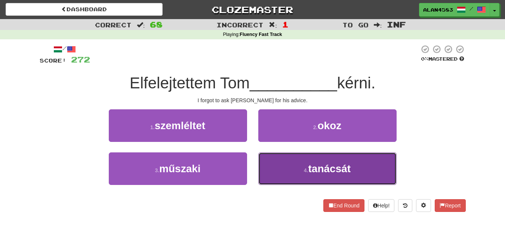
click at [284, 166] on button "4 . tanácsát" at bounding box center [327, 168] width 138 height 33
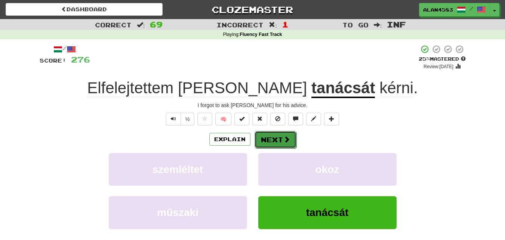
click at [290, 139] on button "Next" at bounding box center [276, 139] width 42 height 17
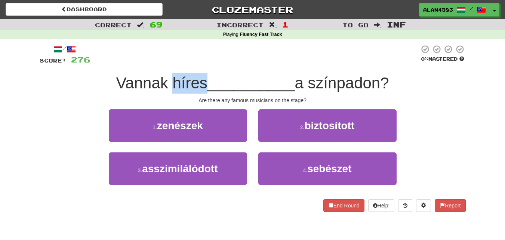
drag, startPoint x: 200, startPoint y: 85, endPoint x: 171, endPoint y: 86, distance: 29.6
click at [171, 86] on span "Vannak híres" at bounding box center [161, 83] width 91 height 18
click at [166, 92] on div at bounding box center [166, 92] width 0 height 0
click at [221, 54] on div at bounding box center [254, 55] width 329 height 21
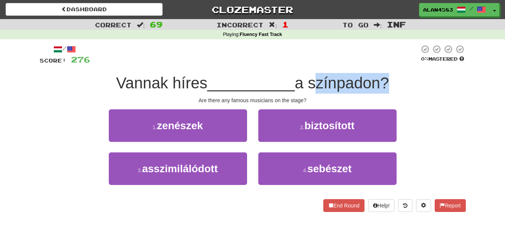
drag, startPoint x: 311, startPoint y: 89, endPoint x: 388, endPoint y: 86, distance: 77.5
click at [388, 86] on span "a színpadon?" at bounding box center [342, 83] width 94 height 18
click at [383, 92] on div at bounding box center [383, 92] width 0 height 0
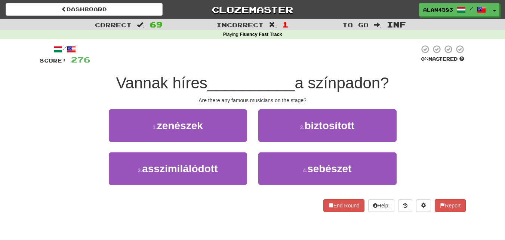
click at [398, 63] on div at bounding box center [254, 55] width 329 height 21
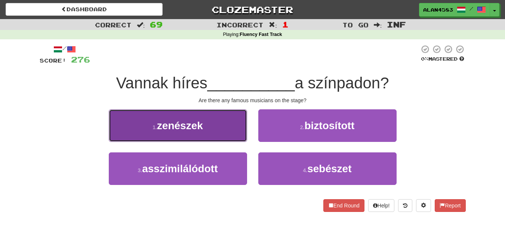
click at [155, 131] on button "1 . zenészek" at bounding box center [178, 125] width 138 height 33
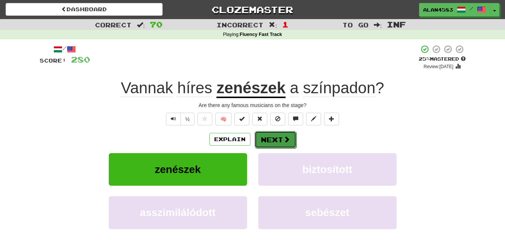
click at [266, 134] on button "Next" at bounding box center [276, 139] width 42 height 17
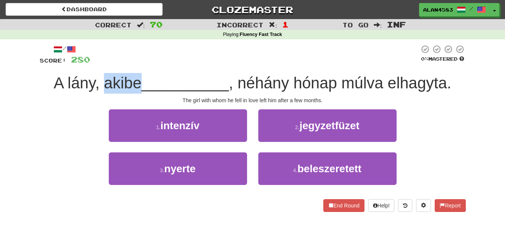
drag, startPoint x: 103, startPoint y: 83, endPoint x: 137, endPoint y: 81, distance: 33.4
click at [137, 81] on span "A lány, akibe" at bounding box center [97, 83] width 88 height 18
click at [132, 64] on div at bounding box center [132, 64] width 0 height 0
click at [184, 60] on div at bounding box center [254, 55] width 329 height 21
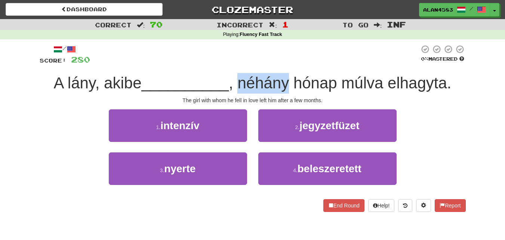
drag, startPoint x: 242, startPoint y: 82, endPoint x: 288, endPoint y: 78, distance: 46.9
click at [288, 78] on span ", néhány hónap múlva elhagyta." at bounding box center [340, 83] width 223 height 18
click at [283, 64] on div at bounding box center [283, 64] width 0 height 0
click at [304, 58] on div at bounding box center [254, 55] width 329 height 21
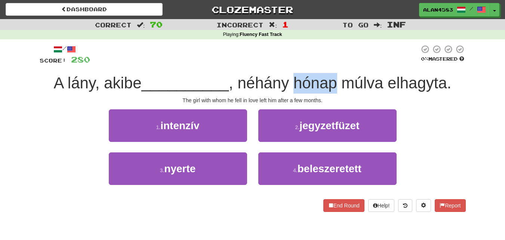
drag, startPoint x: 298, startPoint y: 84, endPoint x: 338, endPoint y: 82, distance: 40.4
click at [338, 82] on span ", néhány hónap múlva elhagyta." at bounding box center [340, 83] width 223 height 18
click at [333, 64] on div at bounding box center [333, 64] width 0 height 0
click at [355, 51] on div at bounding box center [254, 55] width 329 height 21
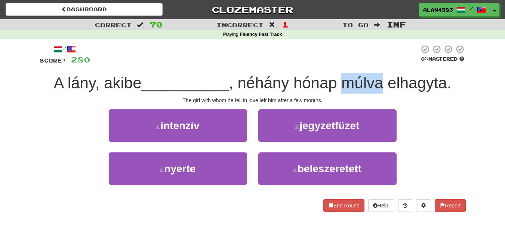
drag, startPoint x: 345, startPoint y: 83, endPoint x: 382, endPoint y: 79, distance: 37.3
click at [382, 79] on span ", néhány hónap múlva elhagyta." at bounding box center [340, 83] width 223 height 18
click at [377, 64] on div at bounding box center [377, 64] width 0 height 0
click at [392, 52] on div at bounding box center [254, 55] width 329 height 21
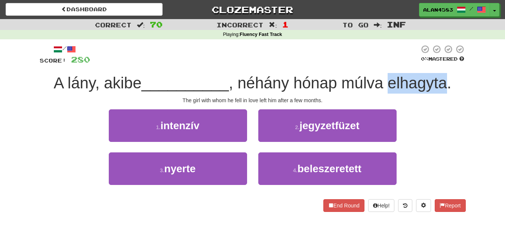
drag, startPoint x: 392, startPoint y: 85, endPoint x: 447, endPoint y: 78, distance: 55.4
click at [447, 78] on span ", néhány hónap múlva elhagyta." at bounding box center [340, 83] width 223 height 18
click at [442, 64] on div at bounding box center [442, 64] width 0 height 0
click at [329, 57] on div at bounding box center [254, 55] width 329 height 21
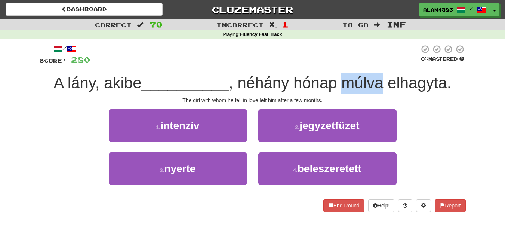
drag, startPoint x: 346, startPoint y: 81, endPoint x: 384, endPoint y: 78, distance: 37.9
click at [384, 78] on span ", néhány hónap múlva elhagyta." at bounding box center [340, 83] width 223 height 18
click at [379, 64] on div at bounding box center [379, 64] width 0 height 0
click at [386, 50] on div at bounding box center [254, 55] width 329 height 21
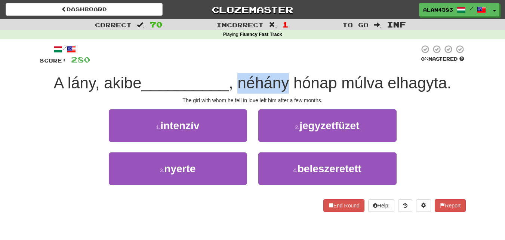
drag, startPoint x: 241, startPoint y: 80, endPoint x: 288, endPoint y: 79, distance: 46.4
click at [288, 79] on span ", néhány hónap múlva elhagyta." at bounding box center [340, 83] width 223 height 18
click at [283, 64] on div at bounding box center [283, 64] width 0 height 0
click at [318, 55] on div at bounding box center [254, 55] width 329 height 21
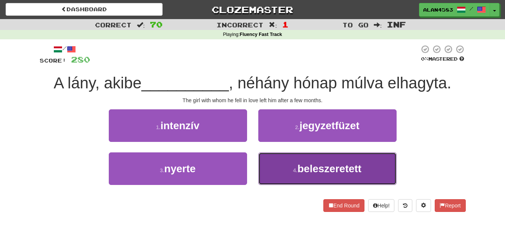
click at [343, 171] on span "beleszeretett" at bounding box center [330, 169] width 64 height 12
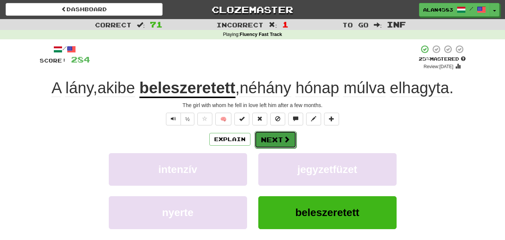
click at [279, 137] on button "Next" at bounding box center [276, 139] width 42 height 17
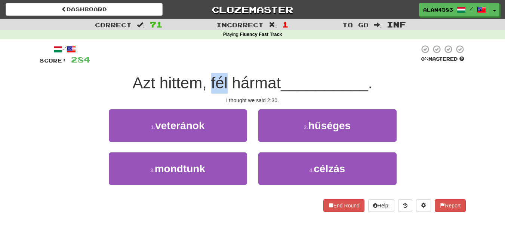
drag, startPoint x: 224, startPoint y: 80, endPoint x: 208, endPoint y: 82, distance: 16.2
click at [208, 82] on span "Azt hittem, fél hármat" at bounding box center [206, 83] width 148 height 18
click at [203, 64] on div at bounding box center [203, 64] width 0 height 0
click at [255, 57] on div at bounding box center [254, 55] width 329 height 21
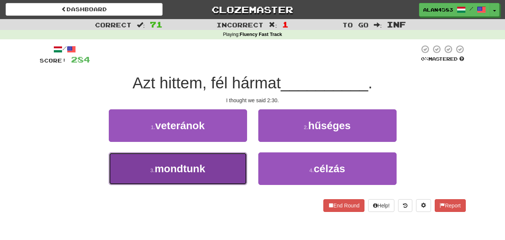
click at [126, 174] on button "3 . mondtunk" at bounding box center [178, 168] width 138 height 33
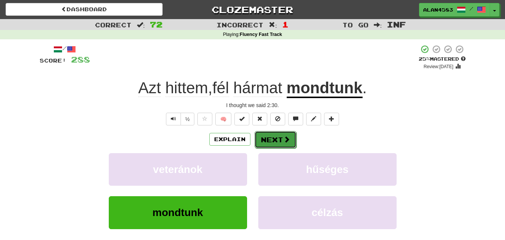
click at [271, 138] on button "Next" at bounding box center [276, 139] width 42 height 17
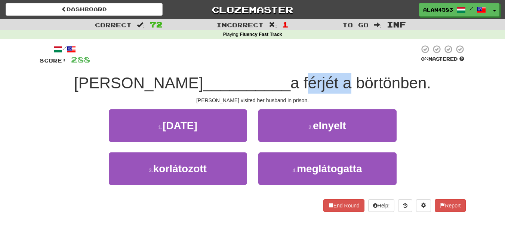
drag, startPoint x: 264, startPoint y: 84, endPoint x: 300, endPoint y: 80, distance: 36.5
click at [300, 80] on span "a férjét a börtönben." at bounding box center [361, 83] width 141 height 18
click at [295, 64] on div at bounding box center [295, 64] width 0 height 0
click at [311, 57] on div at bounding box center [254, 55] width 329 height 21
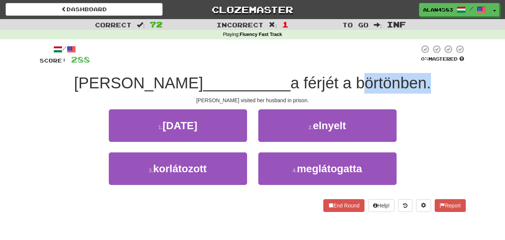
drag, startPoint x: 316, startPoint y: 79, endPoint x: 383, endPoint y: 76, distance: 67.0
click at [383, 76] on span "a férjét a börtönben." at bounding box center [361, 83] width 141 height 18
click at [378, 64] on div at bounding box center [378, 64] width 0 height 0
click at [387, 51] on div at bounding box center [254, 55] width 329 height 21
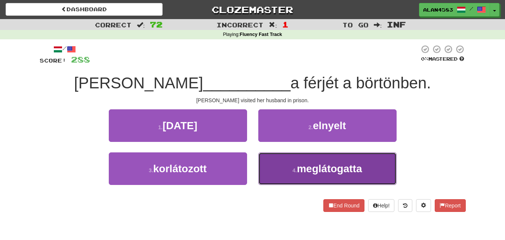
click at [331, 170] on span "meglátogatta" at bounding box center [329, 169] width 65 height 12
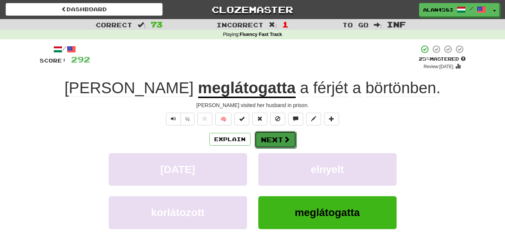
click at [280, 138] on button "Next" at bounding box center [276, 139] width 42 height 17
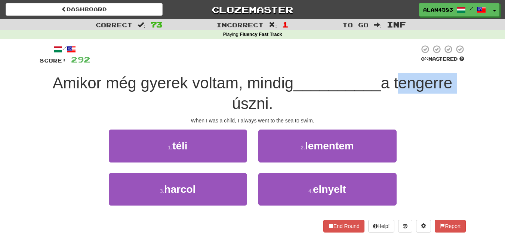
drag, startPoint x: 455, startPoint y: 84, endPoint x: 397, endPoint y: 90, distance: 58.3
click at [397, 90] on span "a tengerre úszni." at bounding box center [342, 93] width 221 height 38
click at [392, 92] on div at bounding box center [392, 92] width 0 height 0
click at [341, 106] on div "Amikor még gyerek voltam, mindig __________ a tengerre úszni." at bounding box center [253, 93] width 426 height 41
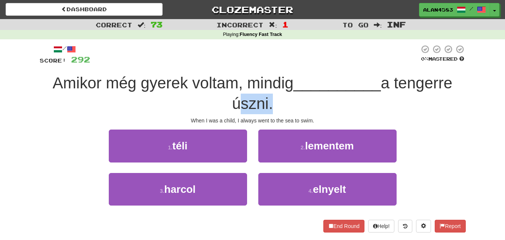
drag, startPoint x: 268, startPoint y: 102, endPoint x: 229, endPoint y: 102, distance: 39.3
click at [229, 102] on div "Amikor még gyerek voltam, mindig __________ a tengerre úszni." at bounding box center [253, 93] width 426 height 41
click at [224, 84] on div at bounding box center [224, 84] width 0 height 0
click at [307, 96] on div "Amikor még gyerek voltam, mindig __________ a tengerre úszni." at bounding box center [253, 93] width 426 height 41
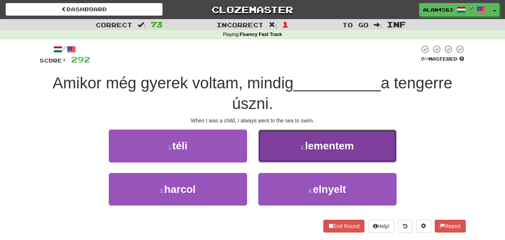
click at [313, 142] on span "lementem" at bounding box center [329, 146] width 49 height 12
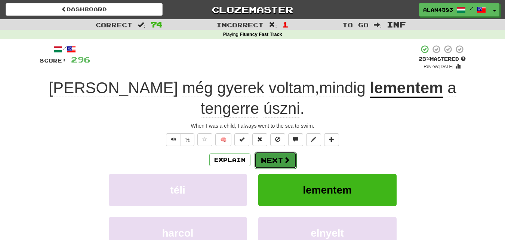
click at [277, 160] on button "Next" at bounding box center [276, 159] width 42 height 17
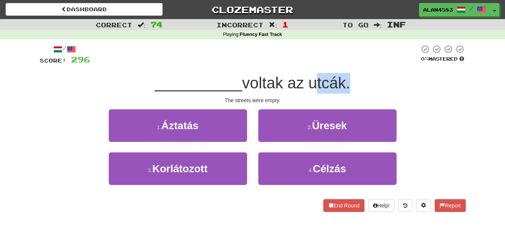
drag, startPoint x: 313, startPoint y: 81, endPoint x: 345, endPoint y: 79, distance: 32.2
click at [345, 79] on span "voltak az utcák." at bounding box center [296, 83] width 108 height 18
click at [340, 64] on div at bounding box center [340, 64] width 0 height 0
click at [359, 65] on div at bounding box center [254, 55] width 329 height 21
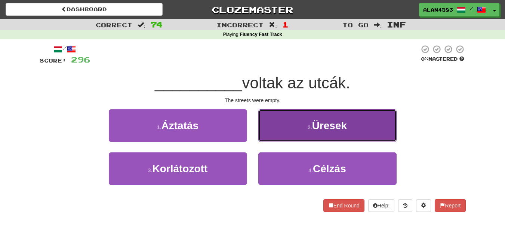
click at [309, 126] on small "2 ." at bounding box center [310, 127] width 4 height 6
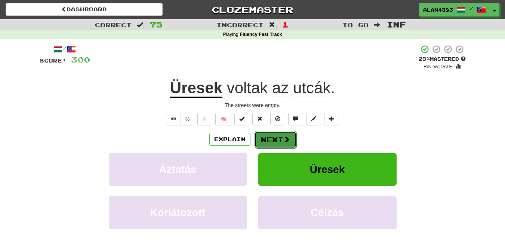
click at [286, 134] on button "Next" at bounding box center [276, 139] width 42 height 17
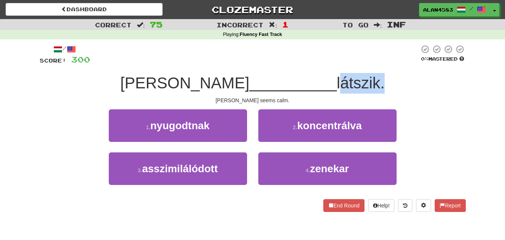
drag, startPoint x: 291, startPoint y: 85, endPoint x: 333, endPoint y: 80, distance: 42.5
click at [337, 80] on span "látszik." at bounding box center [361, 83] width 48 height 18
click at [328, 64] on div at bounding box center [328, 64] width 0 height 0
click at [349, 55] on div at bounding box center [254, 55] width 329 height 21
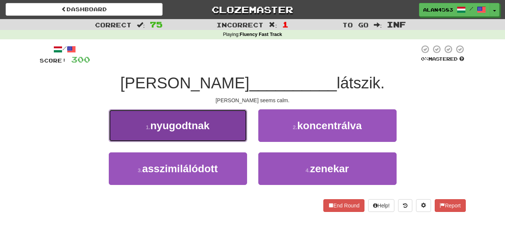
click at [179, 136] on button "1 . nyugodtnak" at bounding box center [178, 125] width 138 height 33
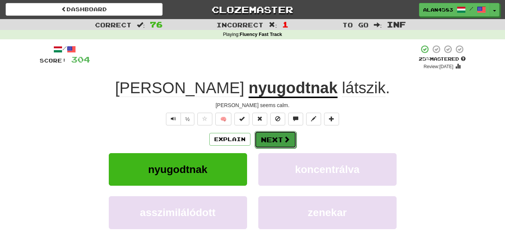
click at [269, 137] on button "Next" at bounding box center [276, 139] width 42 height 17
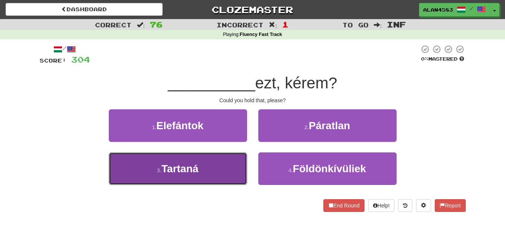
click at [113, 181] on button "3 . Tartaná" at bounding box center [178, 168] width 138 height 33
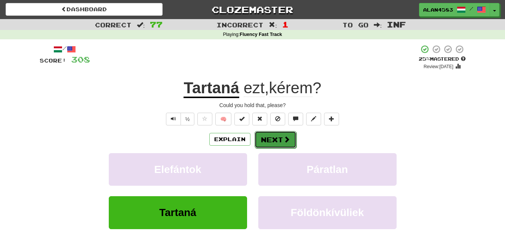
click at [267, 133] on button "Next" at bounding box center [276, 139] width 42 height 17
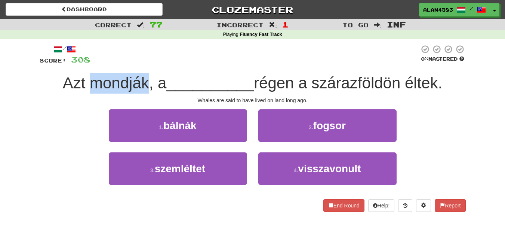
drag, startPoint x: 143, startPoint y: 84, endPoint x: 88, endPoint y: 85, distance: 54.6
click at [88, 85] on span "Azt mondják, a" at bounding box center [115, 83] width 104 height 18
click at [83, 92] on div at bounding box center [83, 92] width 0 height 0
click at [171, 73] on div "Azt mondják, a __________ régen a szárazföldön éltek." at bounding box center [253, 83] width 426 height 21
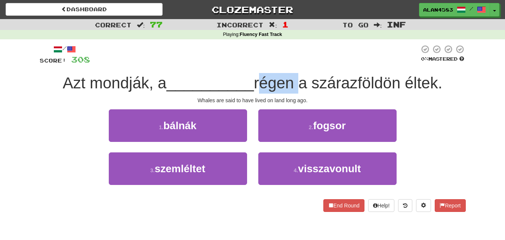
drag, startPoint x: 258, startPoint y: 81, endPoint x: 297, endPoint y: 79, distance: 38.9
click at [297, 79] on span "régen a szárazföldön éltek." at bounding box center [348, 83] width 188 height 18
click at [292, 64] on div at bounding box center [292, 64] width 0 height 0
click at [306, 55] on div at bounding box center [254, 55] width 329 height 21
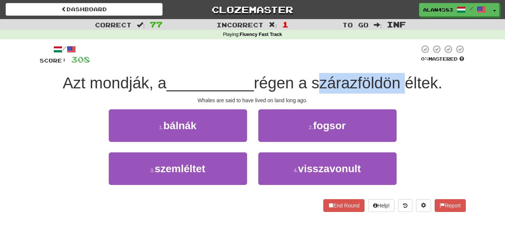
drag, startPoint x: 318, startPoint y: 83, endPoint x: 401, endPoint y: 79, distance: 83.1
click at [401, 79] on span "régen a szárazföldön éltek." at bounding box center [348, 83] width 188 height 18
click at [396, 64] on div at bounding box center [396, 64] width 0 height 0
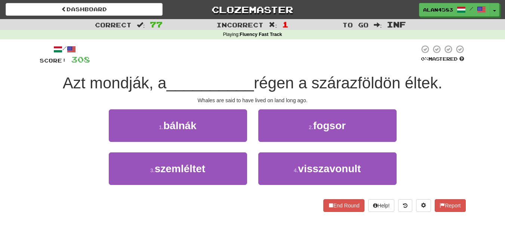
click at [387, 56] on div at bounding box center [254, 55] width 329 height 21
drag, startPoint x: 410, startPoint y: 80, endPoint x: 443, endPoint y: 80, distance: 33.3
click at [442, 80] on span "régen a szárazföldön éltek." at bounding box center [348, 83] width 188 height 18
click at [438, 64] on div at bounding box center [438, 64] width 0 height 0
click at [348, 64] on div at bounding box center [254, 55] width 329 height 21
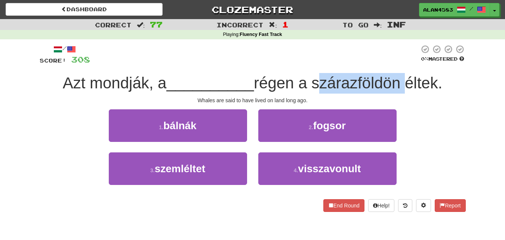
drag, startPoint x: 316, startPoint y: 85, endPoint x: 403, endPoint y: 88, distance: 86.5
click at [403, 88] on span "régen a szárazföldön éltek." at bounding box center [348, 83] width 188 height 18
click at [398, 92] on div at bounding box center [398, 92] width 0 height 0
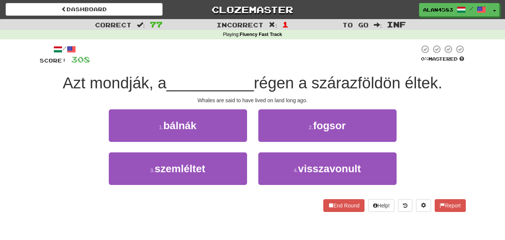
click at [393, 56] on div at bounding box center [254, 55] width 329 height 21
drag, startPoint x: 296, startPoint y: 82, endPoint x: 258, endPoint y: 81, distance: 38.2
click at [258, 81] on span "régen a szárazföldön éltek." at bounding box center [348, 83] width 188 height 18
click at [253, 64] on div at bounding box center [253, 64] width 0 height 0
click at [311, 50] on div at bounding box center [254, 55] width 329 height 21
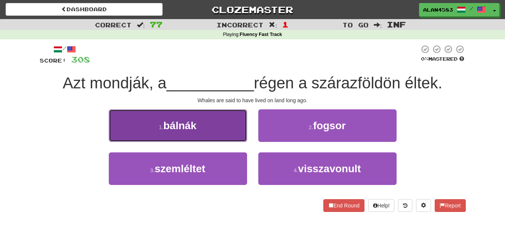
click at [159, 132] on button "1 . bálnák" at bounding box center [178, 125] width 138 height 33
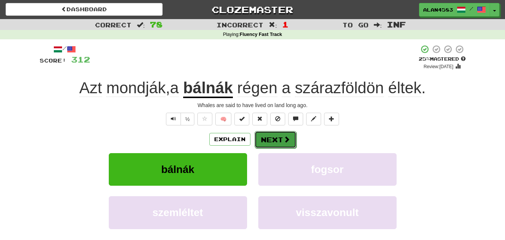
click at [272, 134] on button "Next" at bounding box center [276, 139] width 42 height 17
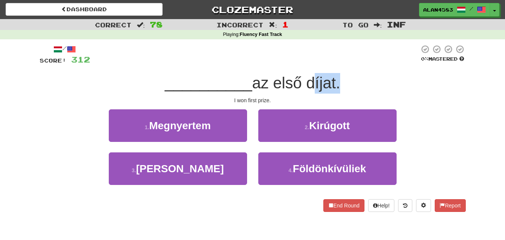
drag, startPoint x: 309, startPoint y: 86, endPoint x: 338, endPoint y: 83, distance: 29.0
click at [338, 83] on span "az első díjat." at bounding box center [296, 83] width 88 height 18
click at [333, 92] on div at bounding box center [333, 92] width 0 height 0
click at [364, 76] on div "__________ az első díjat." at bounding box center [253, 83] width 426 height 21
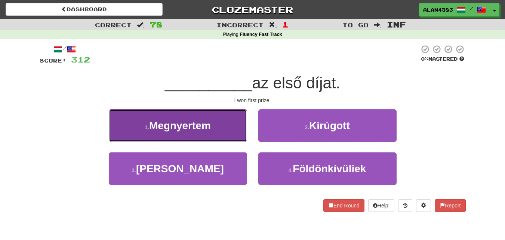
click at [166, 131] on button "1 . Megnyertem" at bounding box center [178, 125] width 138 height 33
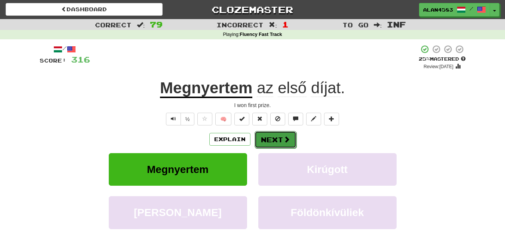
click at [270, 137] on button "Next" at bounding box center [276, 139] width 42 height 17
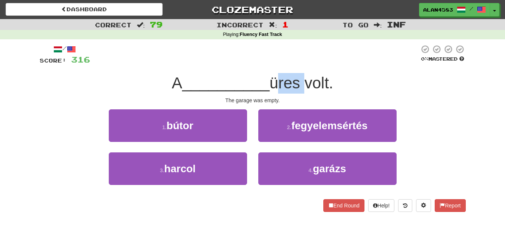
drag, startPoint x: 275, startPoint y: 84, endPoint x: 304, endPoint y: 82, distance: 28.5
click at [304, 82] on span "üres volt." at bounding box center [302, 83] width 64 height 18
click at [299, 64] on div at bounding box center [299, 64] width 0 height 0
click at [318, 61] on div at bounding box center [254, 55] width 329 height 21
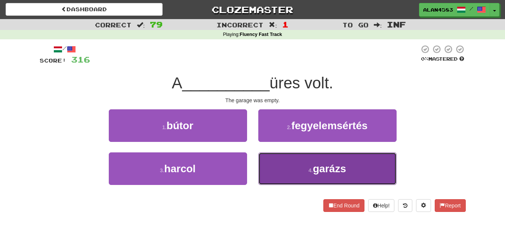
click at [294, 176] on button "4 . garázs" at bounding box center [327, 168] width 138 height 33
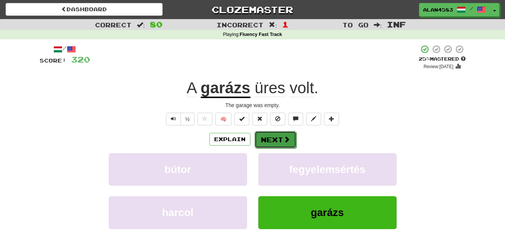
click at [282, 139] on button "Next" at bounding box center [276, 139] width 42 height 17
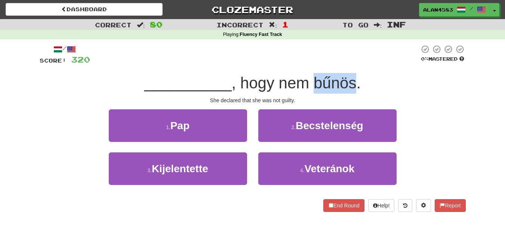
drag, startPoint x: 316, startPoint y: 81, endPoint x: 355, endPoint y: 81, distance: 38.9
click at [355, 81] on span ", hogy nem bűnös." at bounding box center [296, 83] width 129 height 18
click at [350, 64] on div at bounding box center [350, 64] width 0 height 0
click at [369, 59] on div at bounding box center [254, 55] width 329 height 21
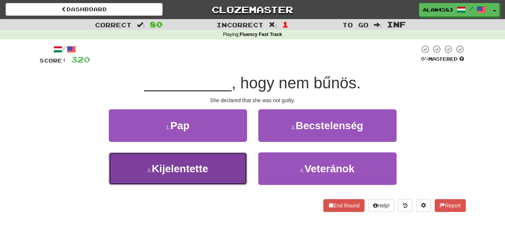
click at [187, 173] on span "Kijelentette" at bounding box center [180, 169] width 56 height 12
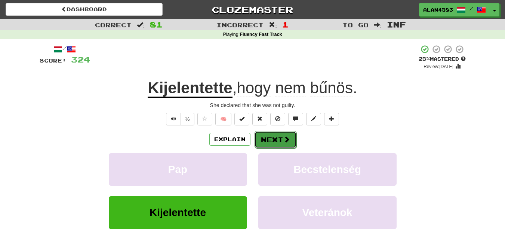
click at [275, 142] on button "Next" at bounding box center [276, 139] width 42 height 17
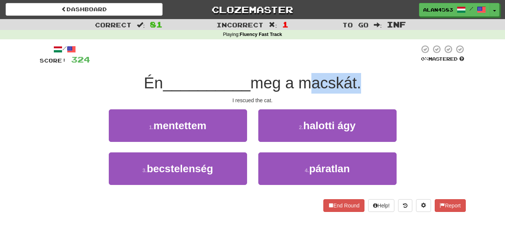
drag, startPoint x: 306, startPoint y: 83, endPoint x: 361, endPoint y: 81, distance: 54.6
click at [361, 81] on span "meg a macskát." at bounding box center [306, 83] width 111 height 18
click at [356, 64] on div at bounding box center [356, 64] width 0 height 0
click at [369, 60] on div at bounding box center [254, 55] width 329 height 21
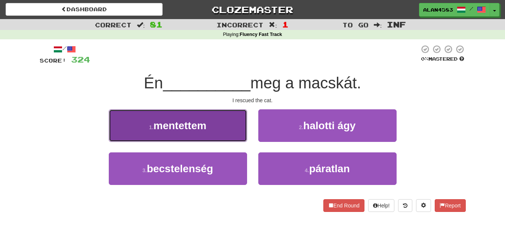
click at [159, 131] on button "1 . mentettem" at bounding box center [178, 125] width 138 height 33
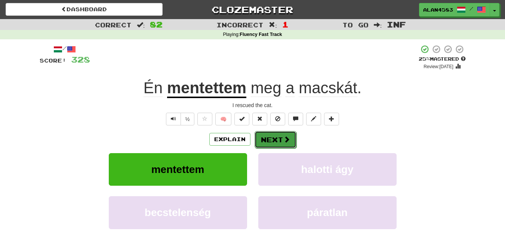
click at [277, 137] on button "Next" at bounding box center [276, 139] width 42 height 17
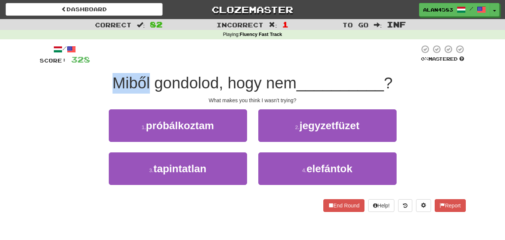
drag, startPoint x: 147, startPoint y: 80, endPoint x: 100, endPoint y: 78, distance: 47.5
click at [100, 78] on div "Miből gondolod, hogy nem __________ ?" at bounding box center [253, 83] width 426 height 21
click at [95, 64] on div at bounding box center [95, 64] width 0 height 0
drag, startPoint x: 166, startPoint y: 61, endPoint x: 156, endPoint y: 80, distance: 21.3
click at [156, 80] on div "/ Score: 328 0 % Mastered Miből gondolod, hogy nem __________ ? What makes you …" at bounding box center [253, 128] width 426 height 167
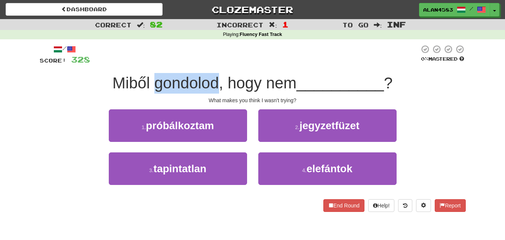
drag, startPoint x: 218, startPoint y: 77, endPoint x: 152, endPoint y: 80, distance: 65.9
click at [152, 80] on span "Miből gondolod, hogy nem" at bounding box center [205, 83] width 184 height 18
click at [147, 64] on div at bounding box center [147, 64] width 0 height 0
click at [214, 59] on div at bounding box center [254, 55] width 329 height 21
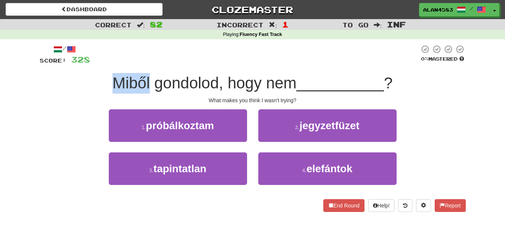
drag, startPoint x: 148, startPoint y: 79, endPoint x: 104, endPoint y: 78, distance: 43.8
click at [104, 78] on div "Miből gondolod, hogy nem __________ ?" at bounding box center [253, 83] width 426 height 21
click at [99, 64] on div at bounding box center [99, 64] width 0 height 0
click at [159, 61] on div at bounding box center [254, 55] width 329 height 21
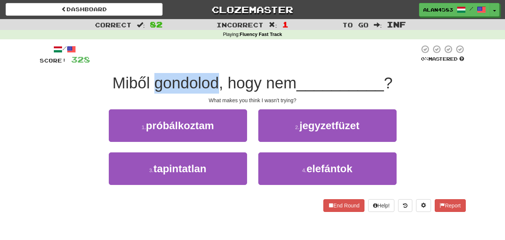
drag, startPoint x: 155, startPoint y: 79, endPoint x: 217, endPoint y: 79, distance: 61.7
click at [217, 79] on span "Miből gondolod, hogy nem" at bounding box center [205, 83] width 184 height 18
click at [212, 64] on div at bounding box center [212, 64] width 0 height 0
click at [222, 61] on div at bounding box center [254, 55] width 329 height 21
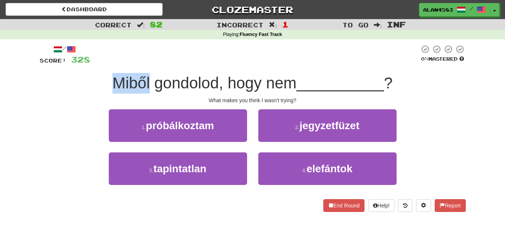
drag, startPoint x: 146, startPoint y: 79, endPoint x: 105, endPoint y: 77, distance: 41.6
click at [105, 77] on div "Miből gondolod, hogy nem __________ ?" at bounding box center [253, 83] width 426 height 21
click at [100, 64] on div at bounding box center [100, 64] width 0 height 0
click at [166, 51] on div at bounding box center [254, 55] width 329 height 21
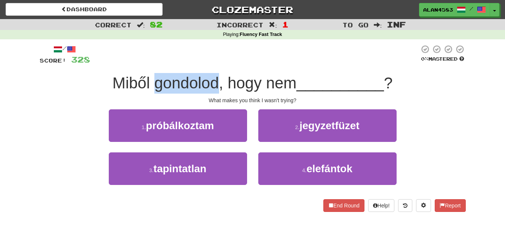
drag, startPoint x: 154, startPoint y: 80, endPoint x: 215, endPoint y: 78, distance: 61.0
click at [215, 78] on span "Miből gondolod, hogy nem" at bounding box center [205, 83] width 184 height 18
click at [210, 64] on div at bounding box center [210, 64] width 0 height 0
click at [237, 53] on div at bounding box center [254, 55] width 329 height 21
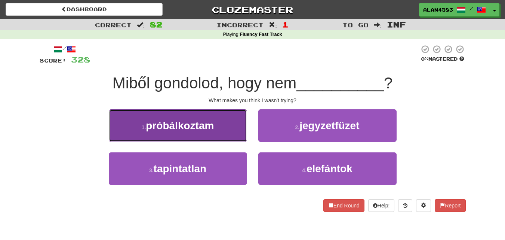
click at [149, 126] on span "próbálkoztam" at bounding box center [180, 126] width 68 height 12
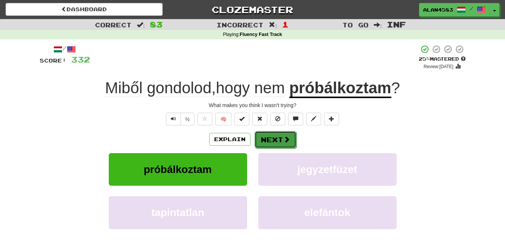
click at [261, 137] on button "Next" at bounding box center [276, 139] width 42 height 17
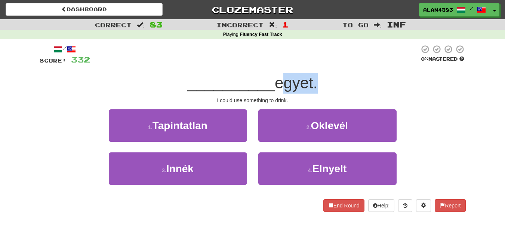
drag, startPoint x: 277, startPoint y: 81, endPoint x: 317, endPoint y: 77, distance: 39.4
click at [317, 77] on span "egyet." at bounding box center [296, 83] width 43 height 18
click at [312, 64] on div at bounding box center [312, 64] width 0 height 0
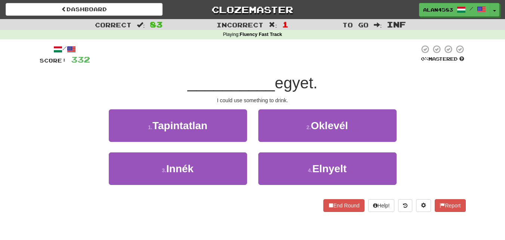
click at [322, 58] on div at bounding box center [254, 55] width 329 height 21
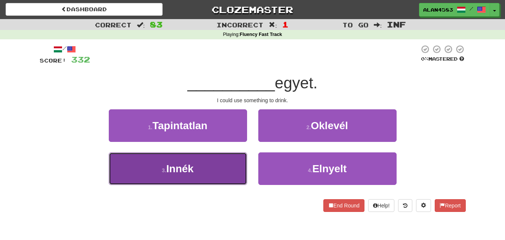
click at [220, 162] on button "3 . Innék" at bounding box center [178, 168] width 138 height 33
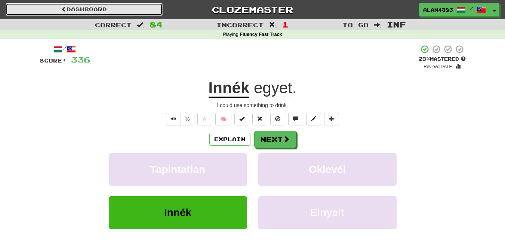
click at [123, 8] on link "Dashboard" at bounding box center [84, 9] width 157 height 13
